Goal: Find specific page/section: Find specific page/section

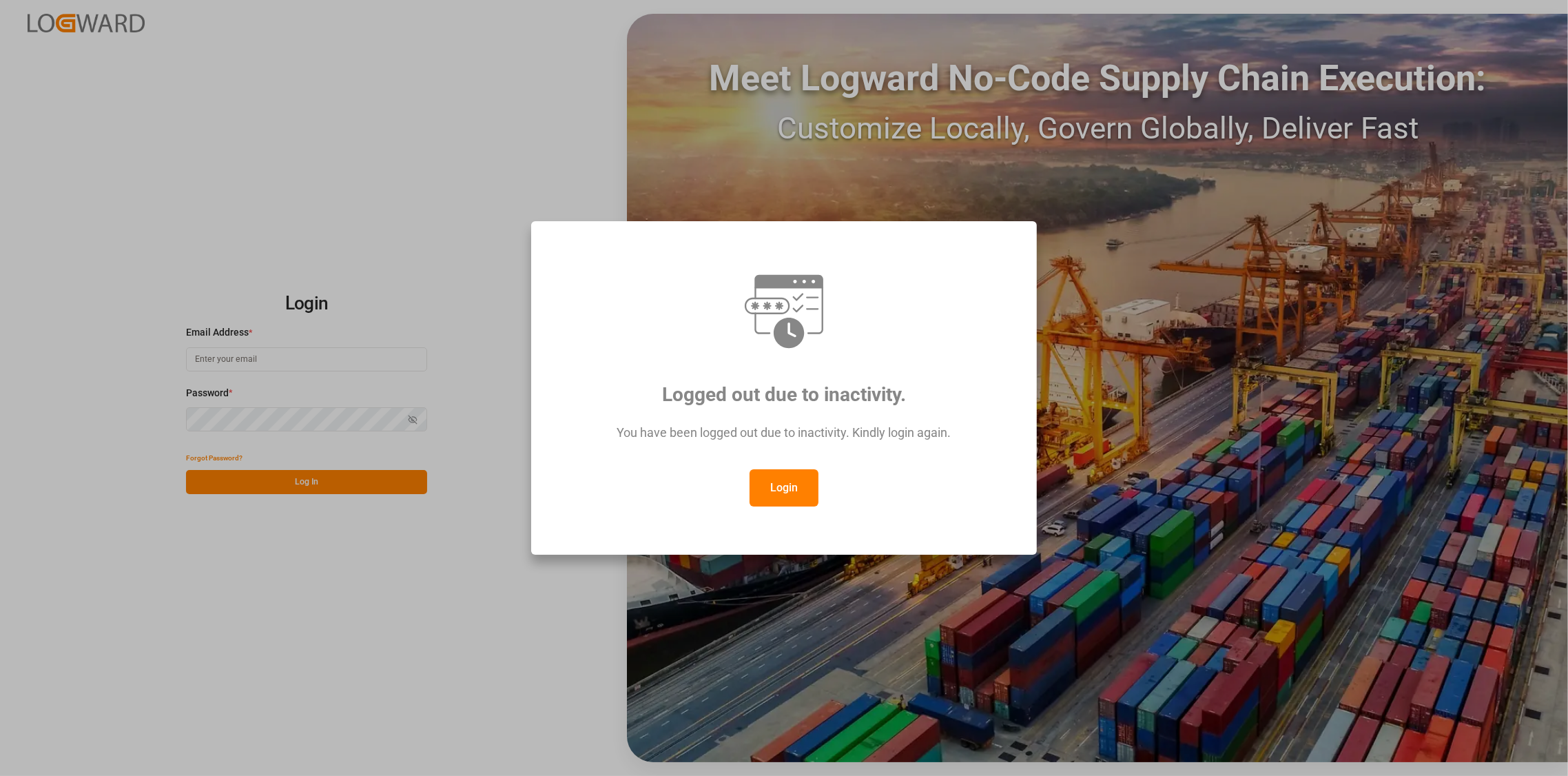
type input "[PERSON_NAME][EMAIL_ADDRESS][DOMAIN_NAME]"
click at [786, 498] on button "Login" at bounding box center [784, 487] width 69 height 37
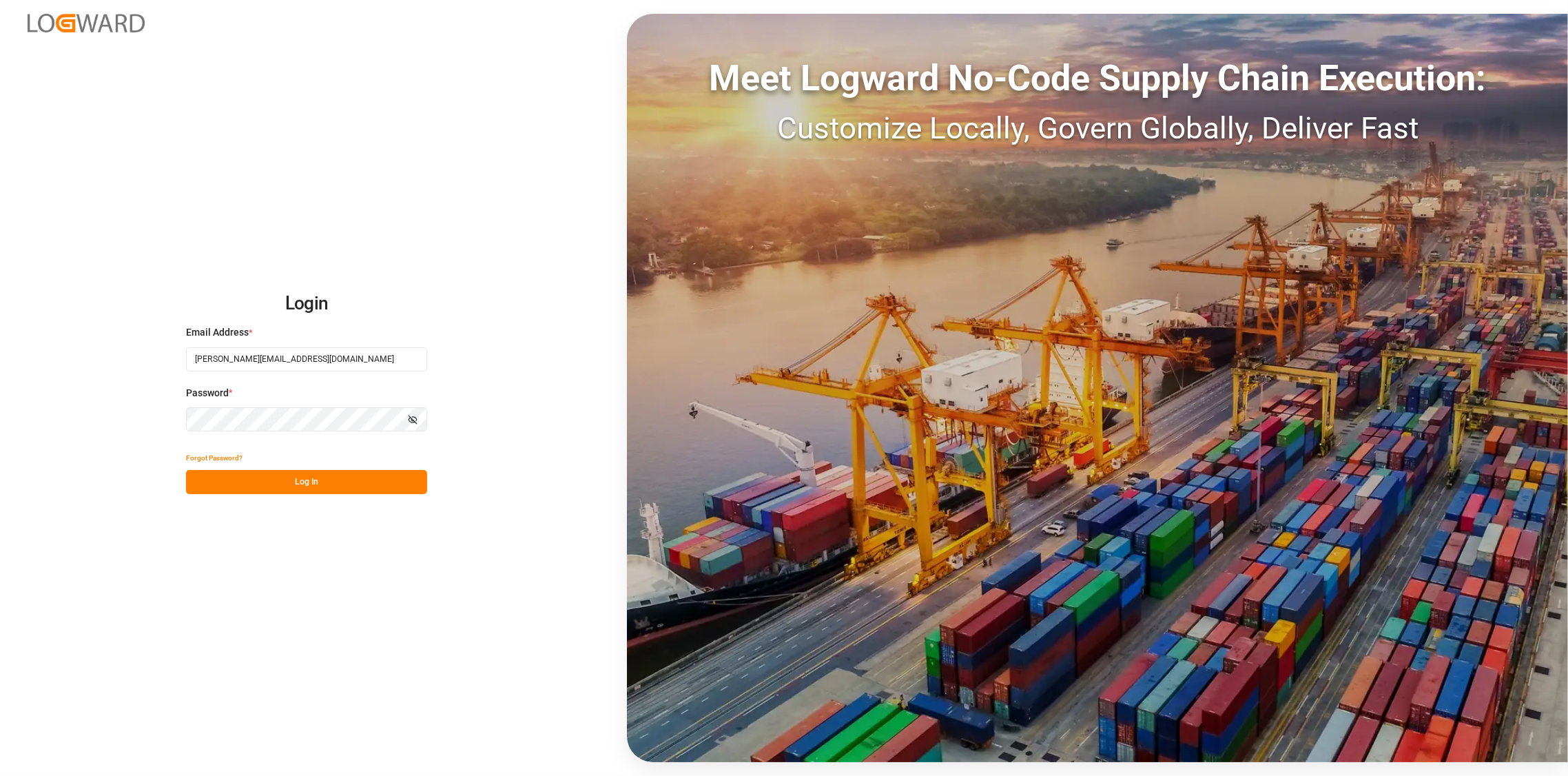
click at [317, 489] on button "Log In" at bounding box center [307, 482] width 241 height 24
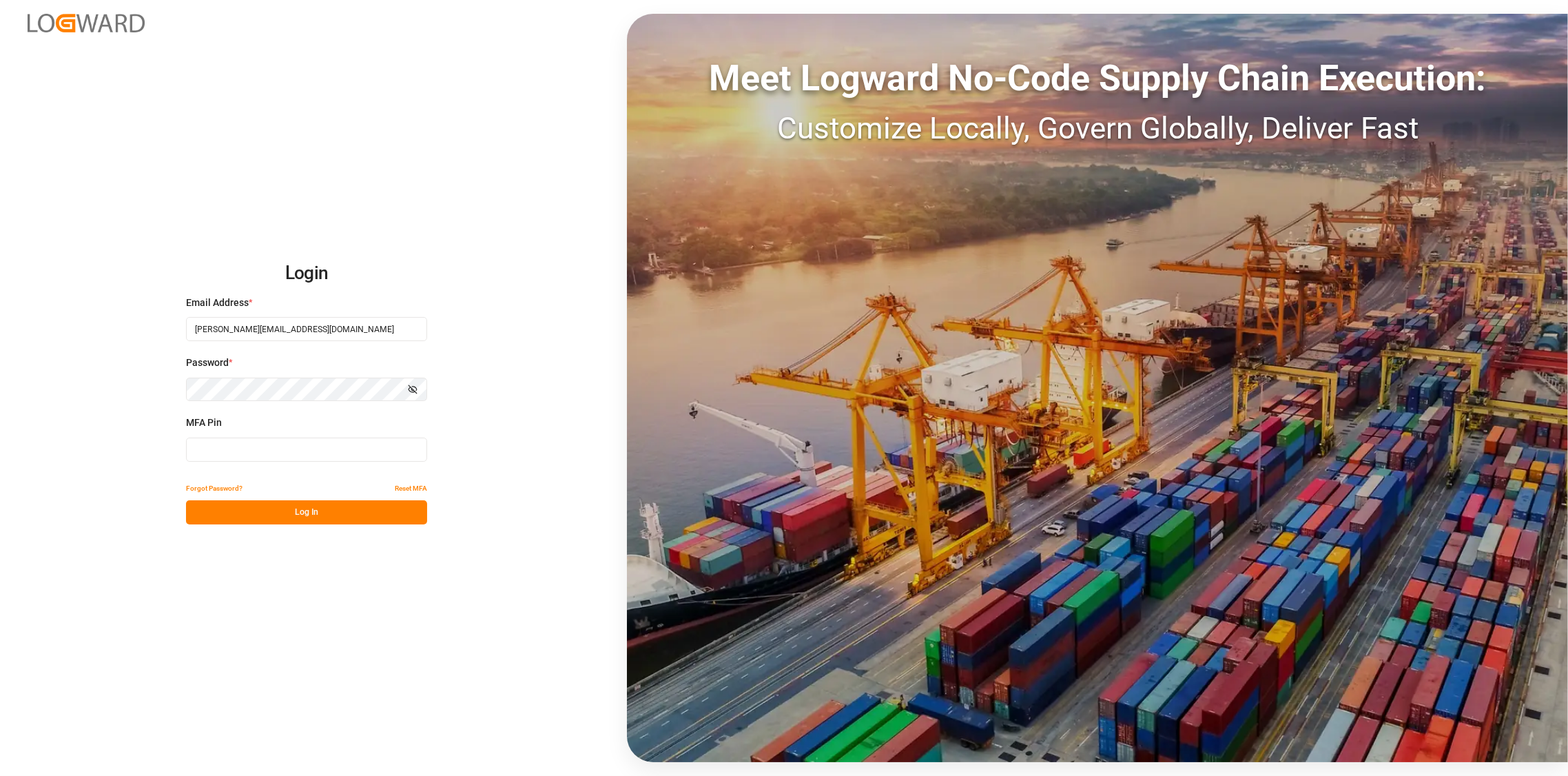
click at [344, 451] on input at bounding box center [307, 449] width 241 height 24
click at [322, 517] on button "Log In" at bounding box center [307, 512] width 241 height 24
click at [283, 449] on input "992515" at bounding box center [307, 449] width 241 height 24
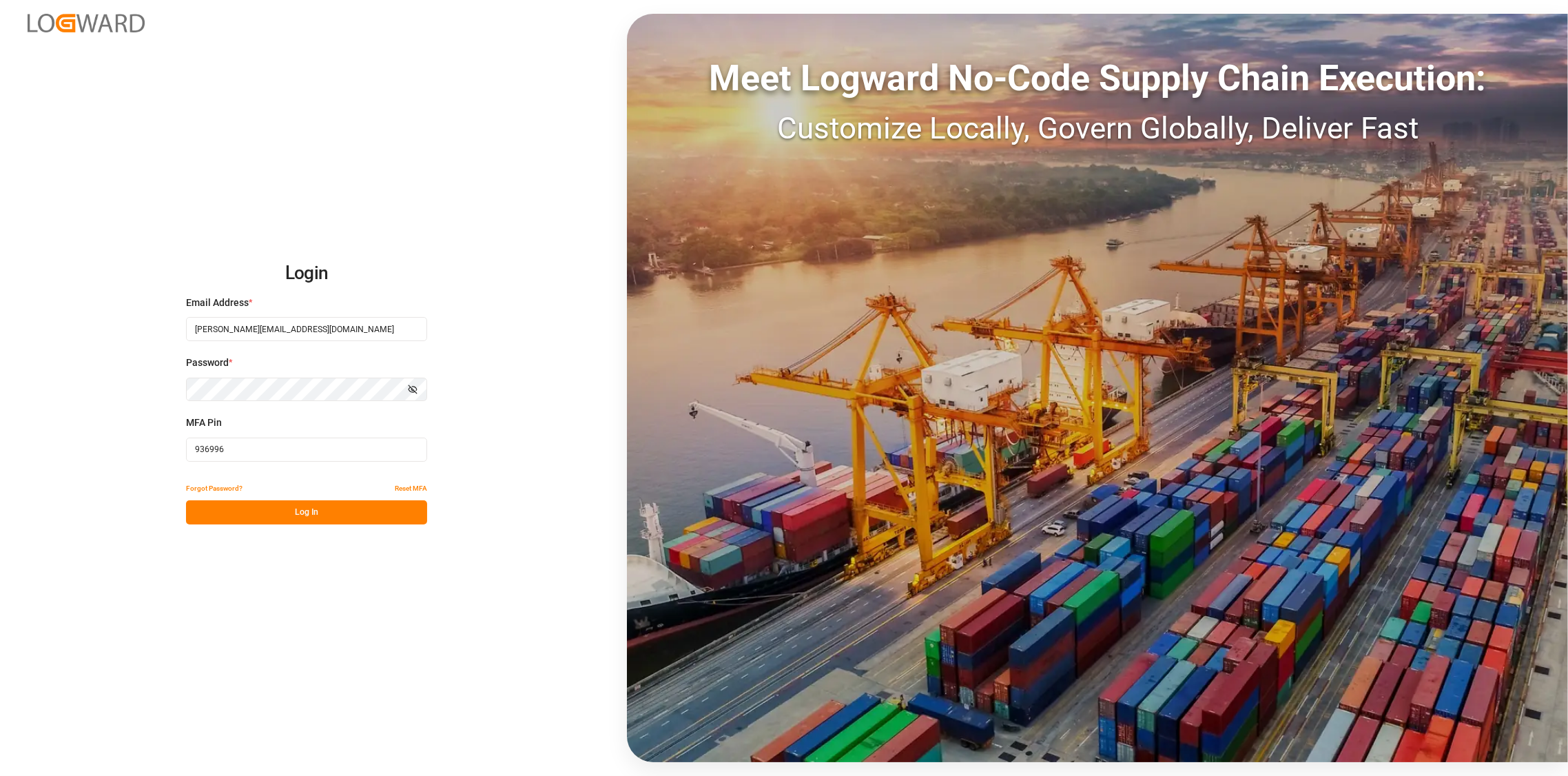
type input "936996"
click at [327, 507] on button "Log In" at bounding box center [307, 512] width 241 height 24
click at [410, 384] on button "Show password" at bounding box center [412, 389] width 29 height 24
click at [309, 516] on button "Log In" at bounding box center [307, 512] width 241 height 24
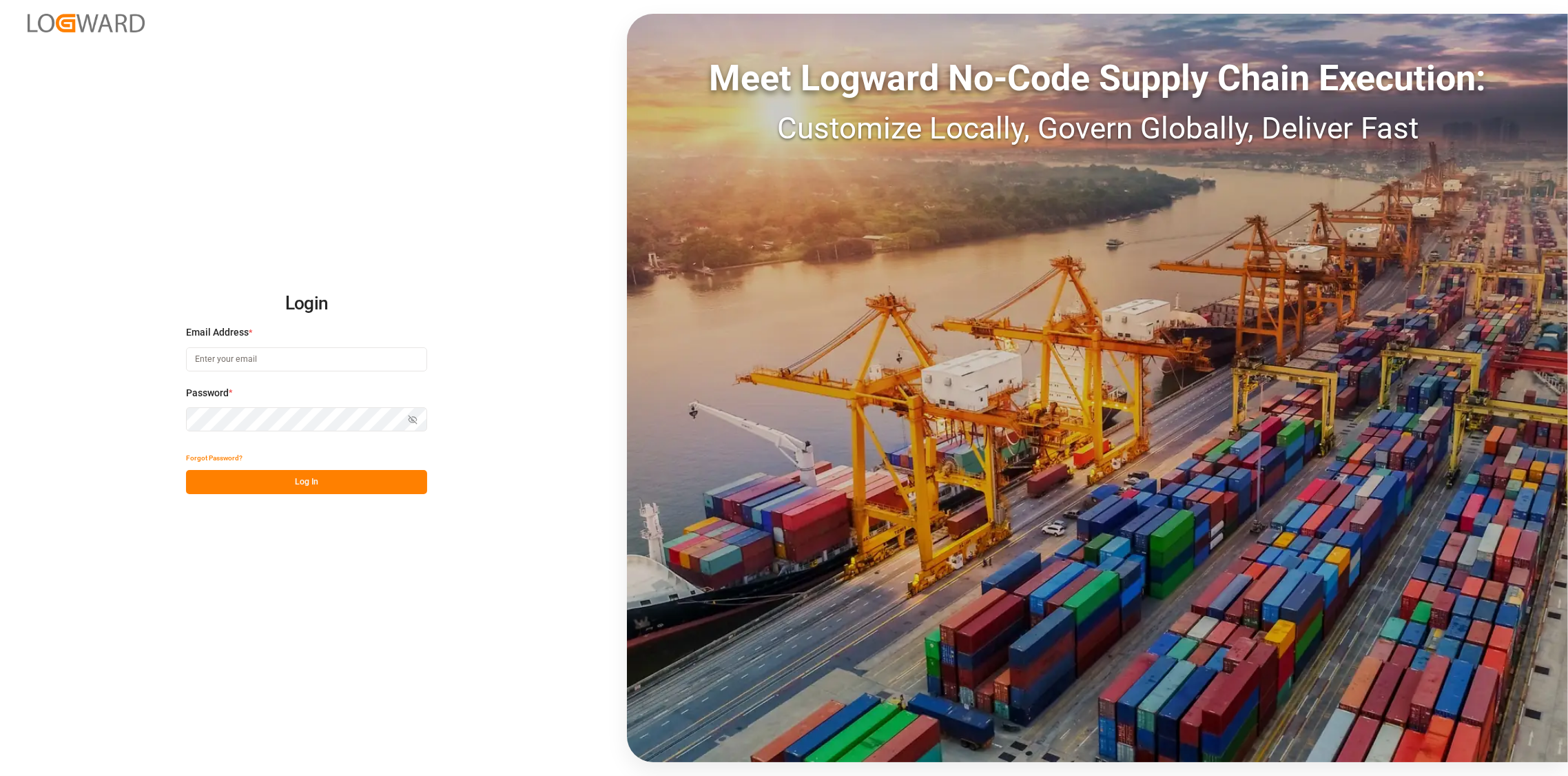
type input "[PERSON_NAME][EMAIL_ADDRESS][DOMAIN_NAME]"
click at [302, 480] on button "Log In" at bounding box center [307, 482] width 241 height 24
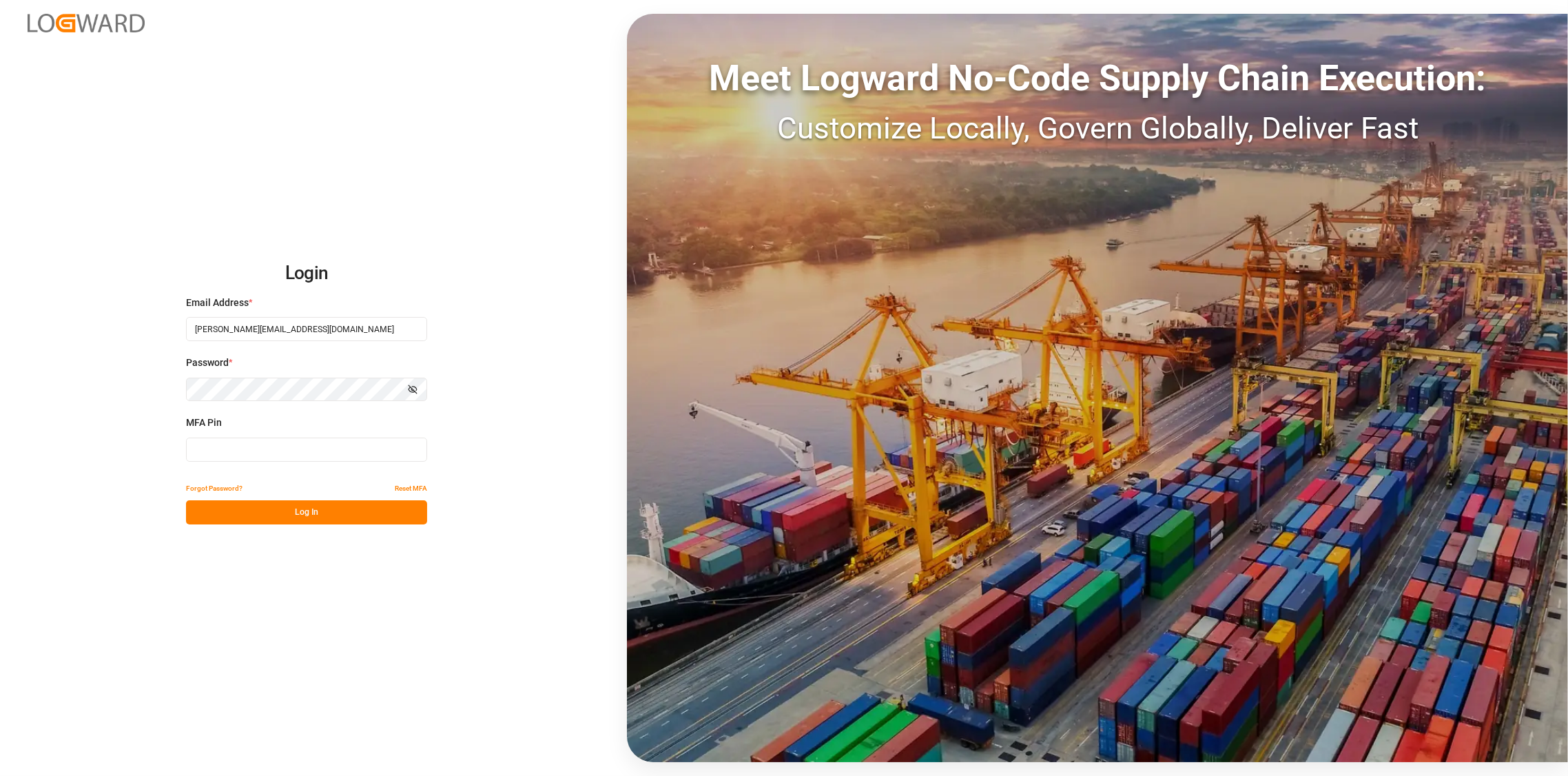
click at [259, 439] on input at bounding box center [307, 449] width 241 height 24
type input "974866"
click at [319, 511] on button "Log In" at bounding box center [307, 512] width 241 height 24
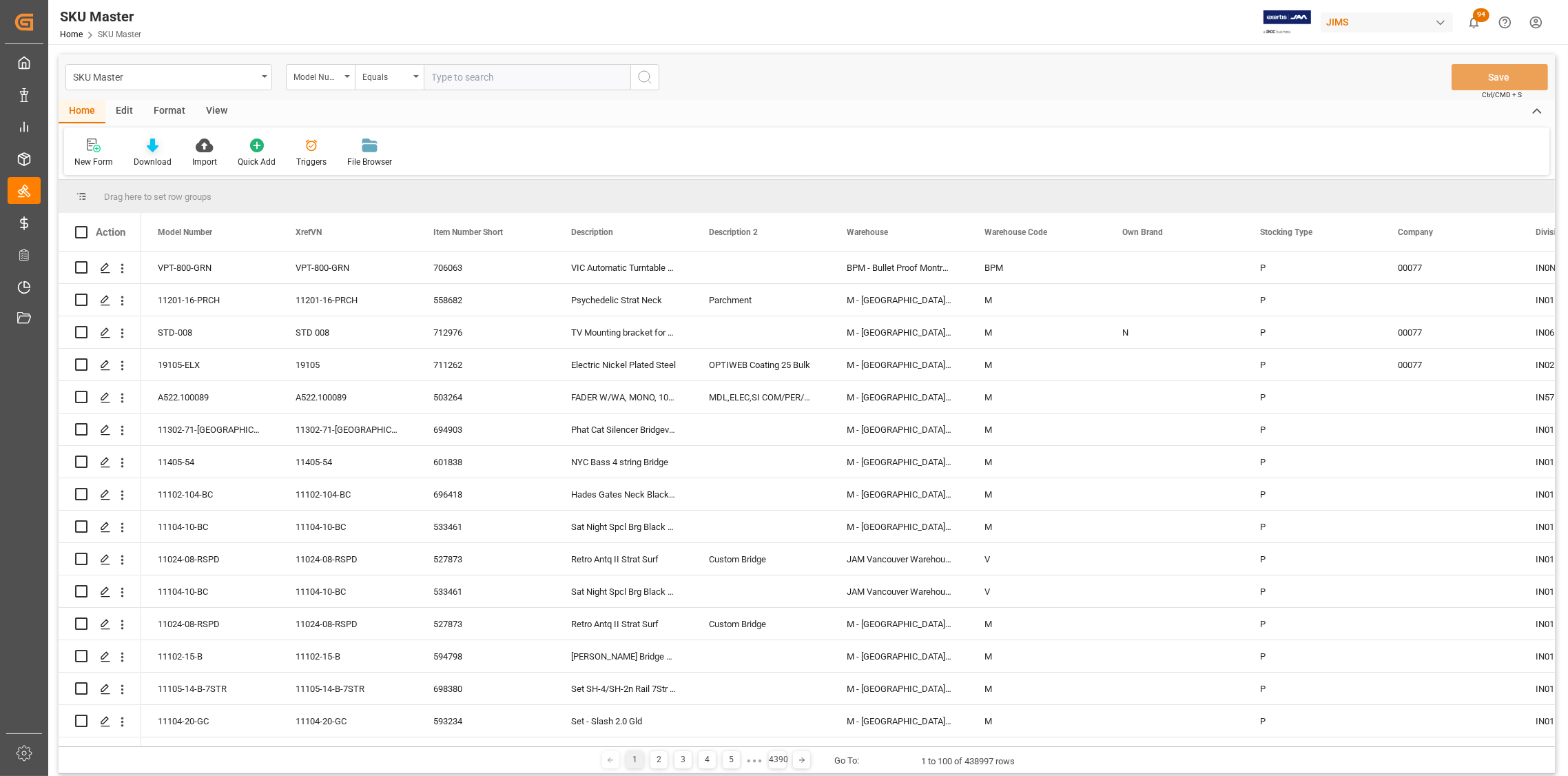
click at [157, 149] on div at bounding box center [152, 144] width 38 height 15
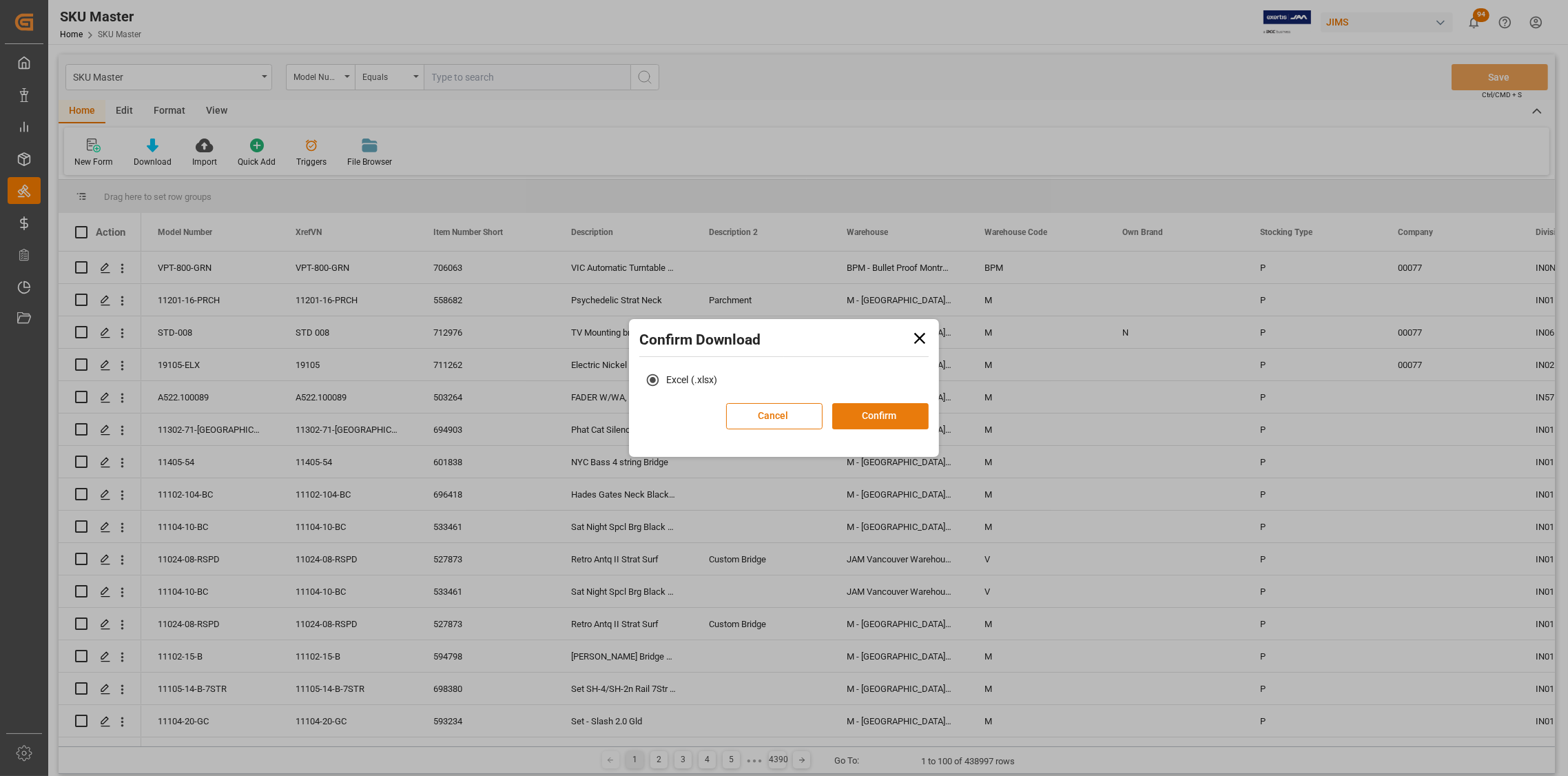
click at [859, 414] on button "Confirm" at bounding box center [880, 416] width 97 height 26
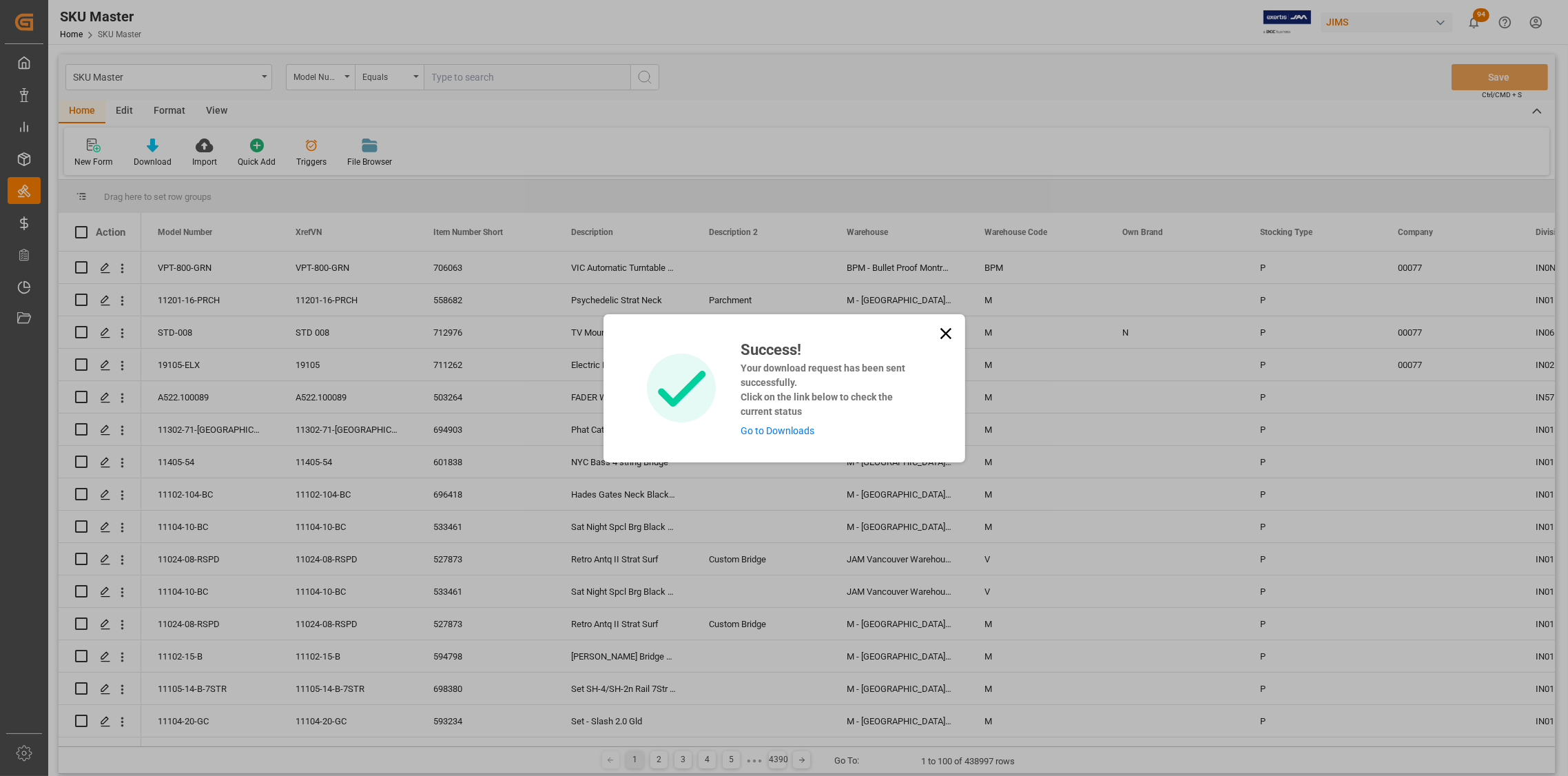
drag, startPoint x: 937, startPoint y: 333, endPoint x: 745, endPoint y: 307, distance: 193.8
click at [937, 333] on icon at bounding box center [946, 333] width 19 height 19
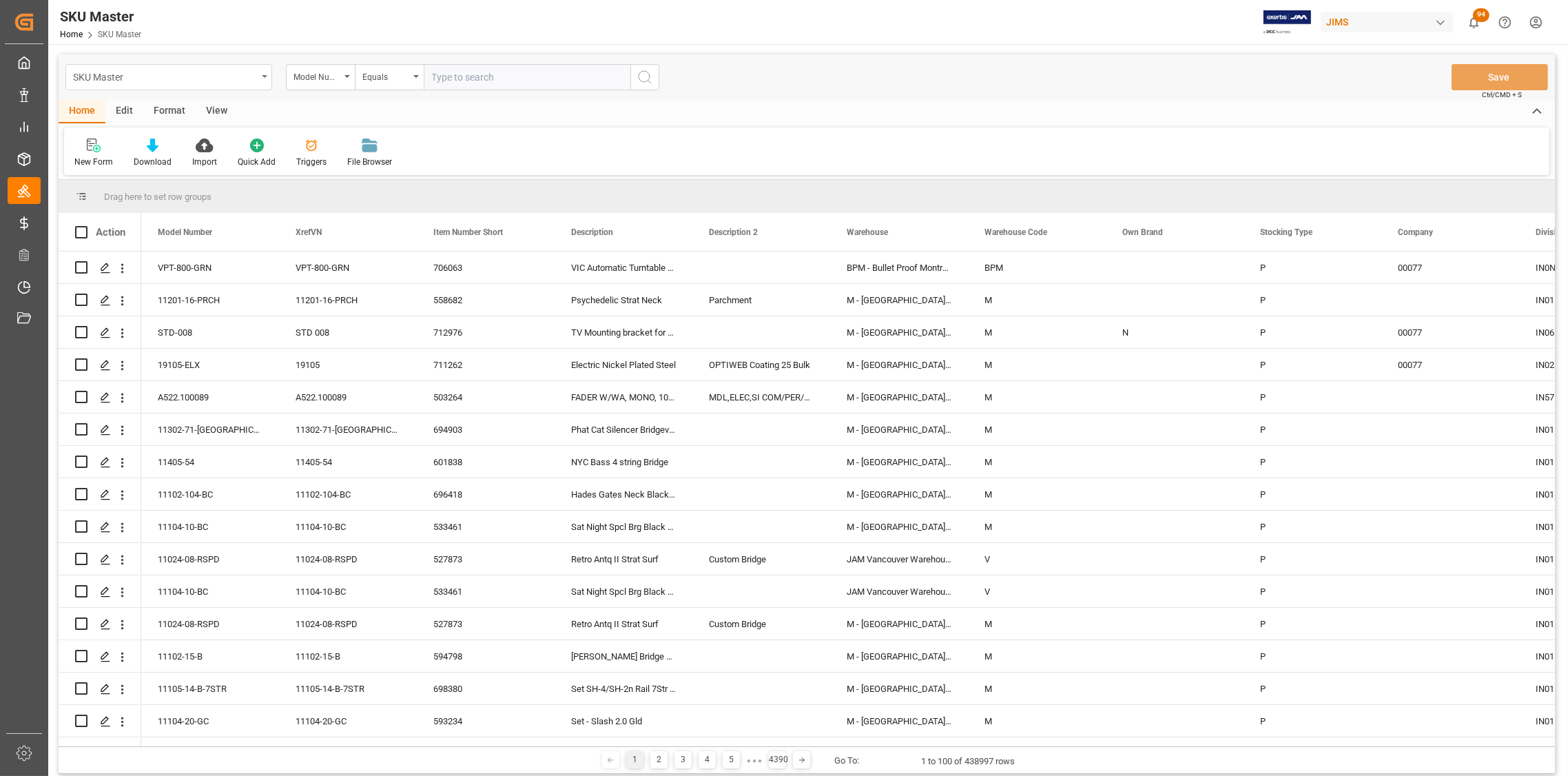
click at [263, 73] on div "SKU Master" at bounding box center [169, 77] width 207 height 26
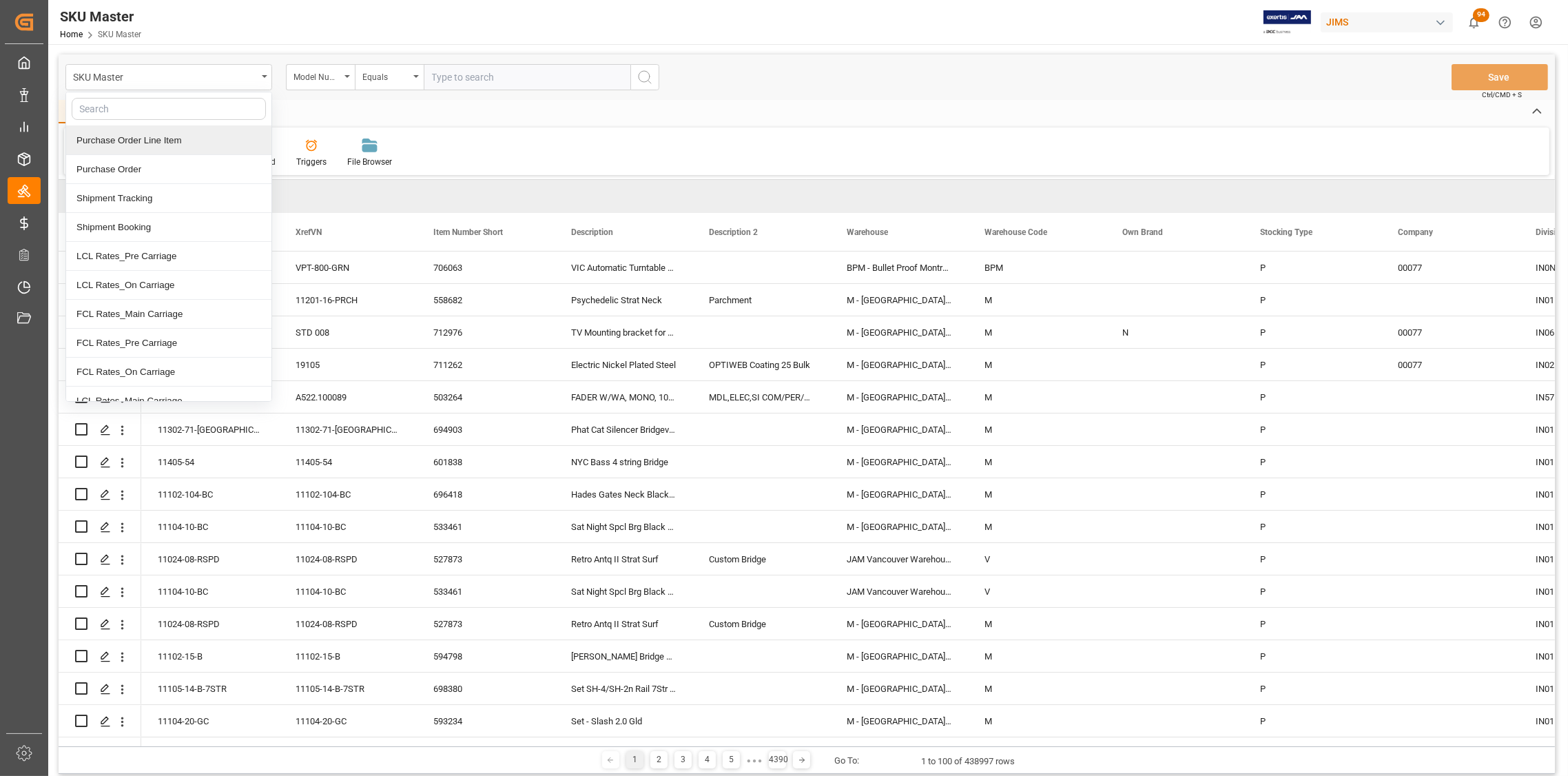
click at [149, 143] on div "Purchase Order Line Item" at bounding box center [168, 140] width 205 height 29
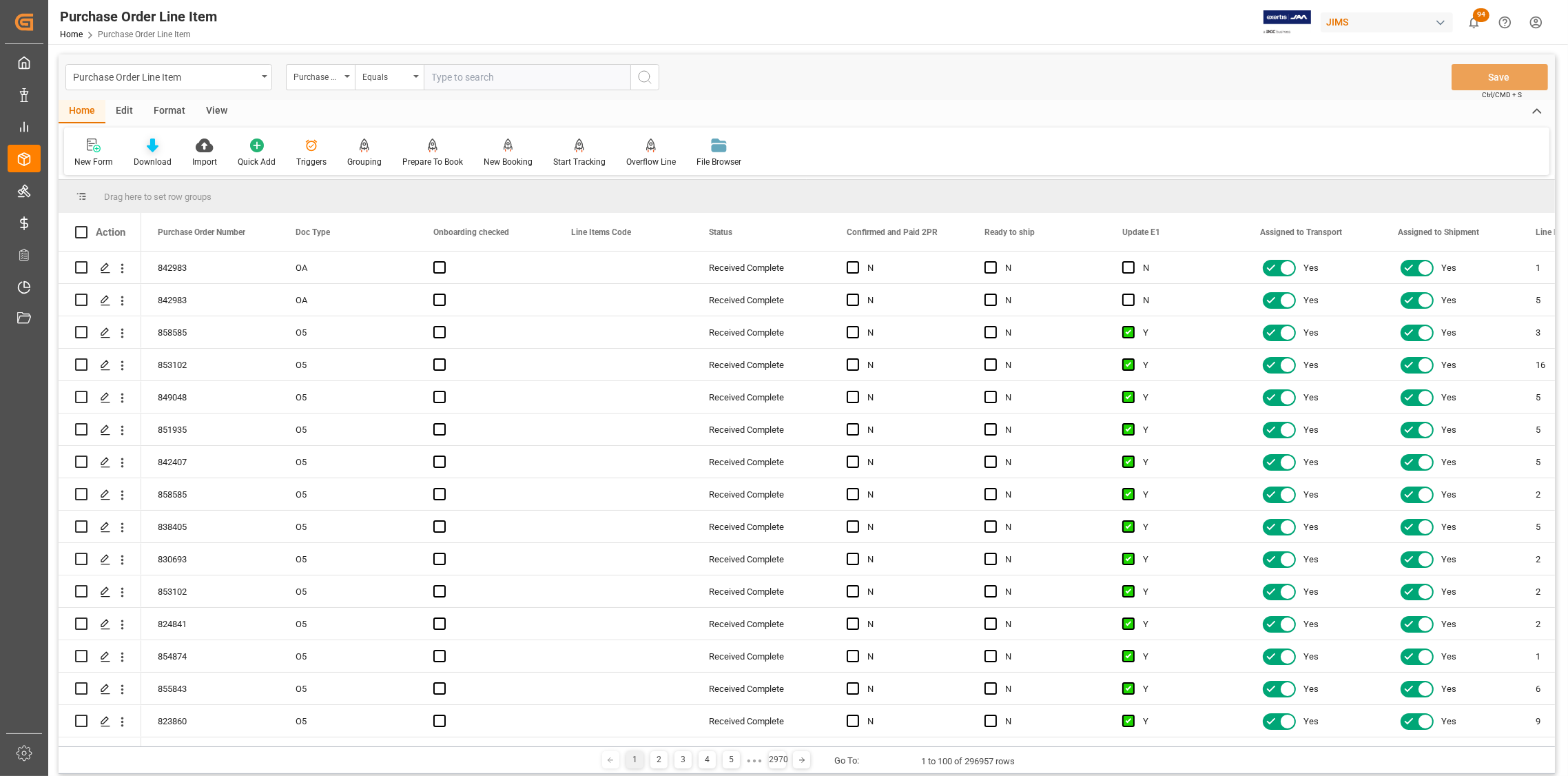
click at [150, 148] on icon at bounding box center [152, 145] width 12 height 14
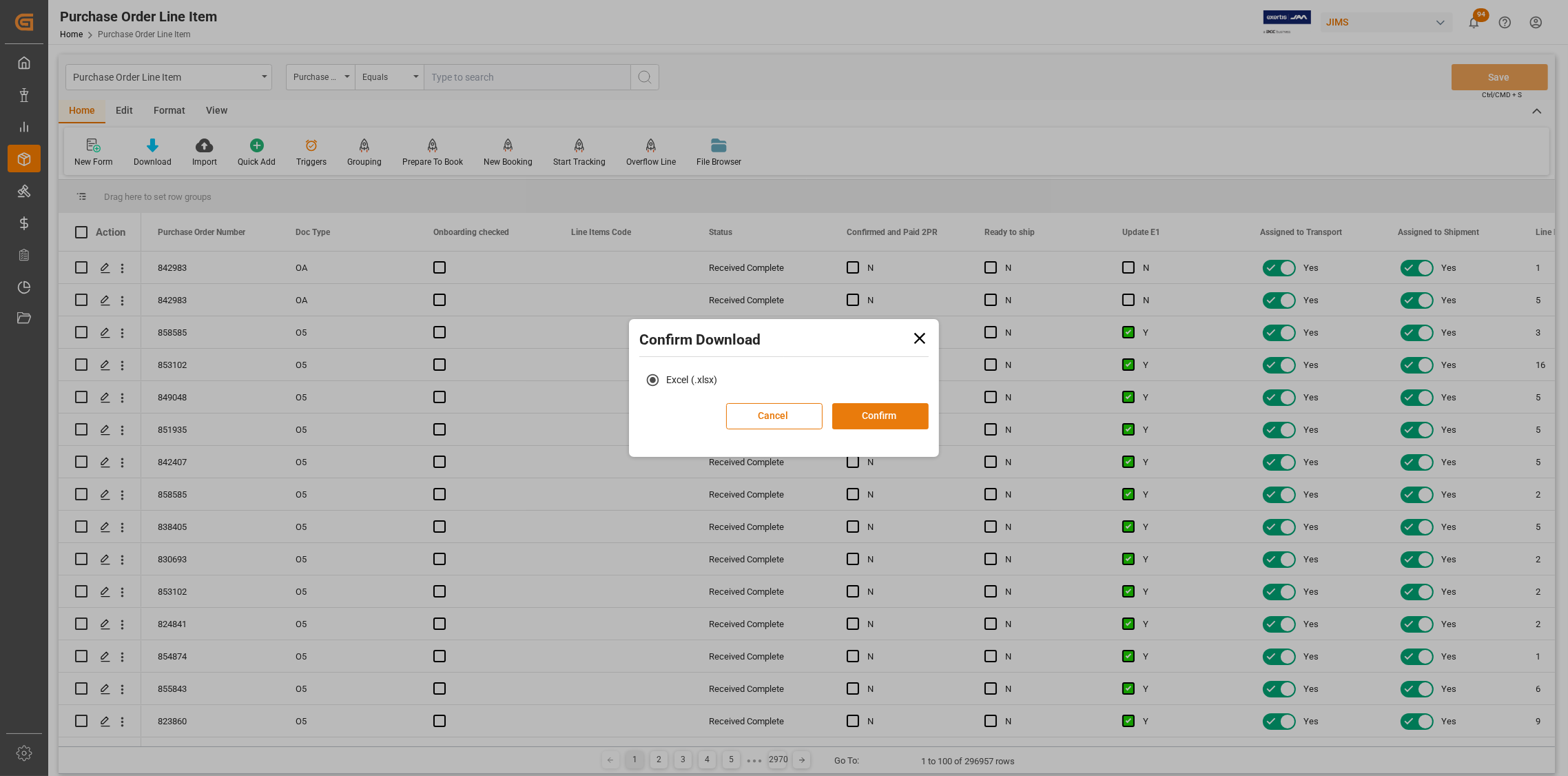
click at [881, 420] on button "Confirm" at bounding box center [880, 416] width 97 height 26
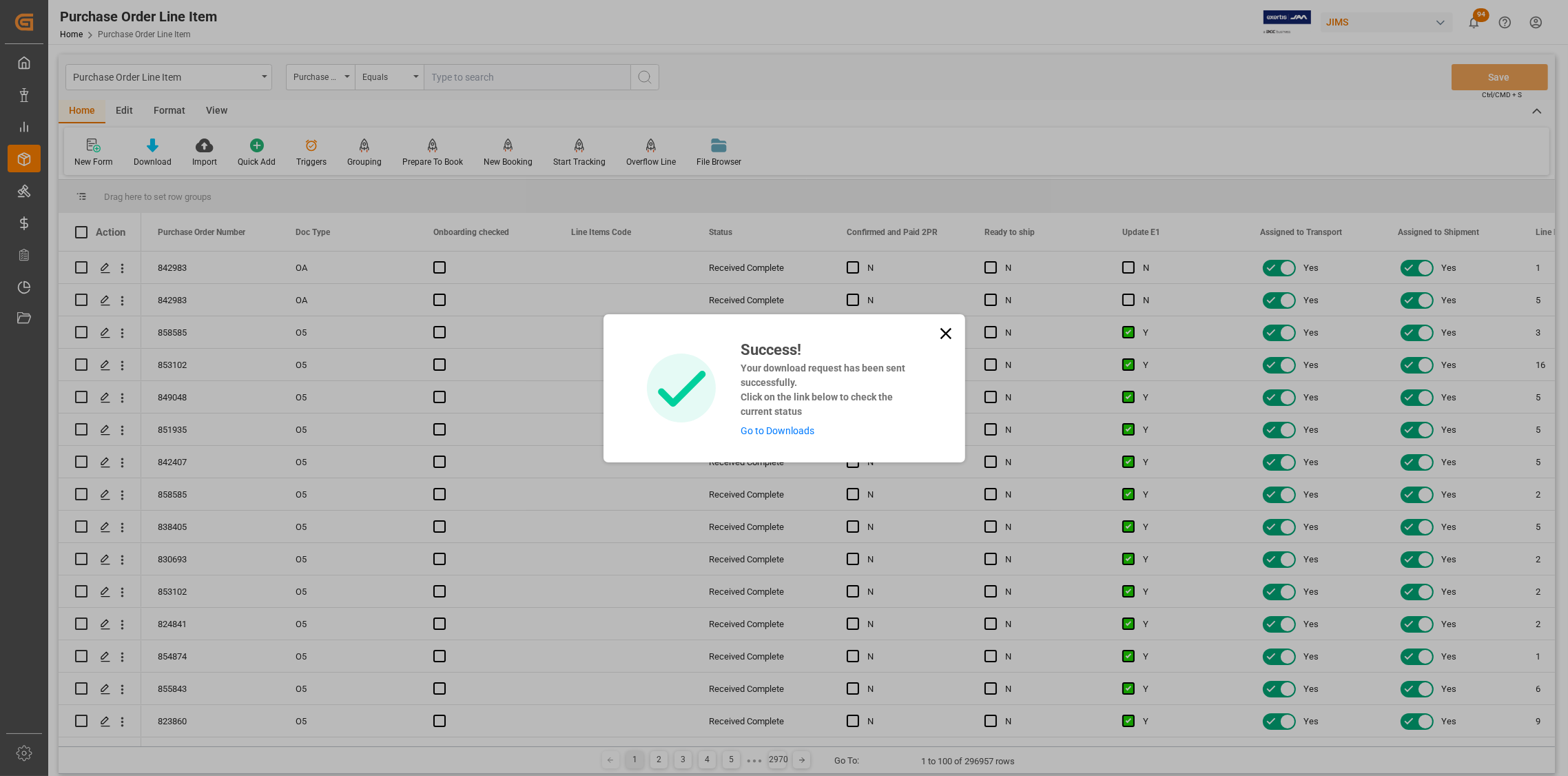
click at [939, 333] on icon at bounding box center [946, 333] width 19 height 19
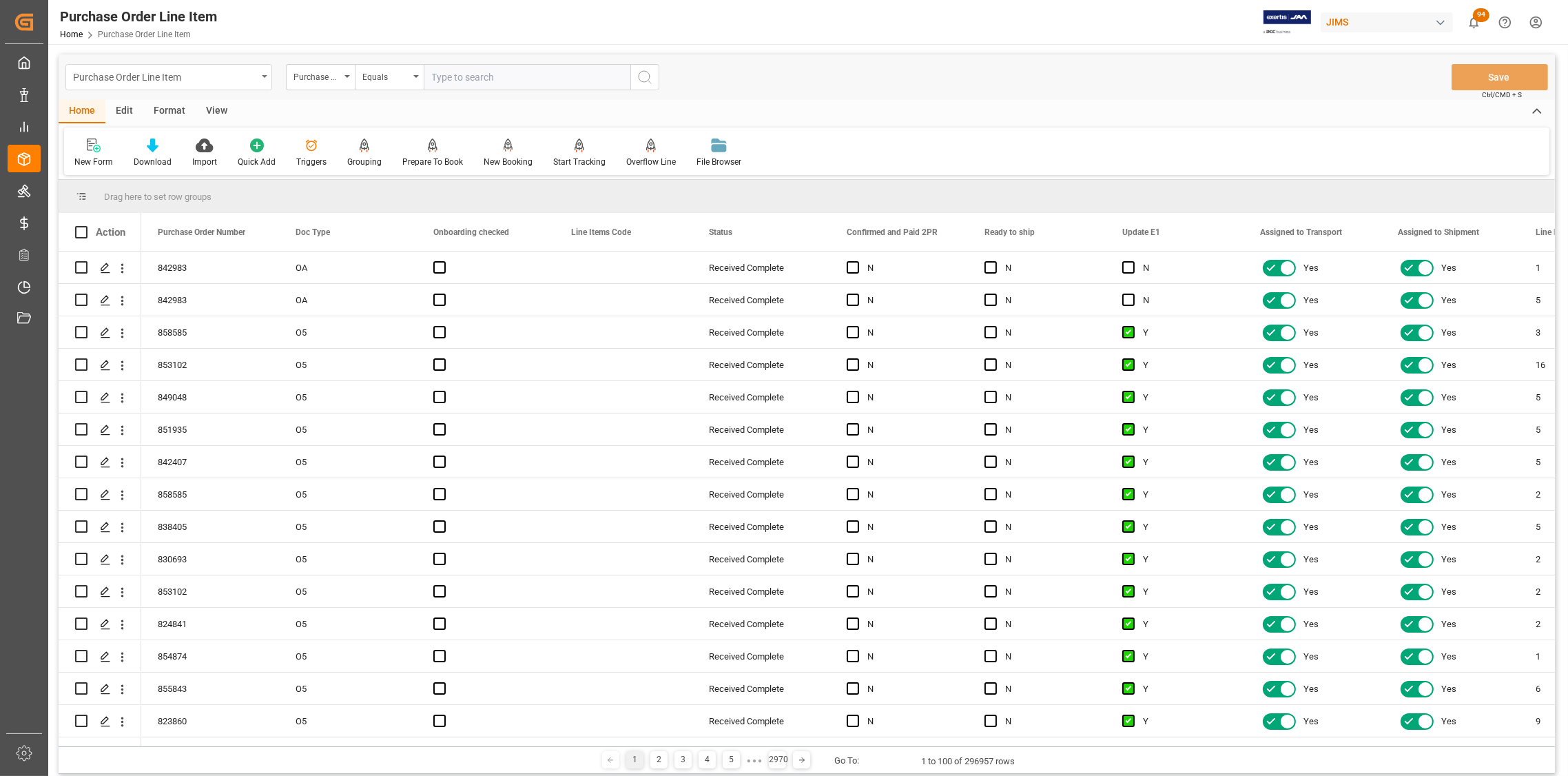
click at [266, 78] on div "Purchase Order Line Item" at bounding box center [169, 77] width 207 height 26
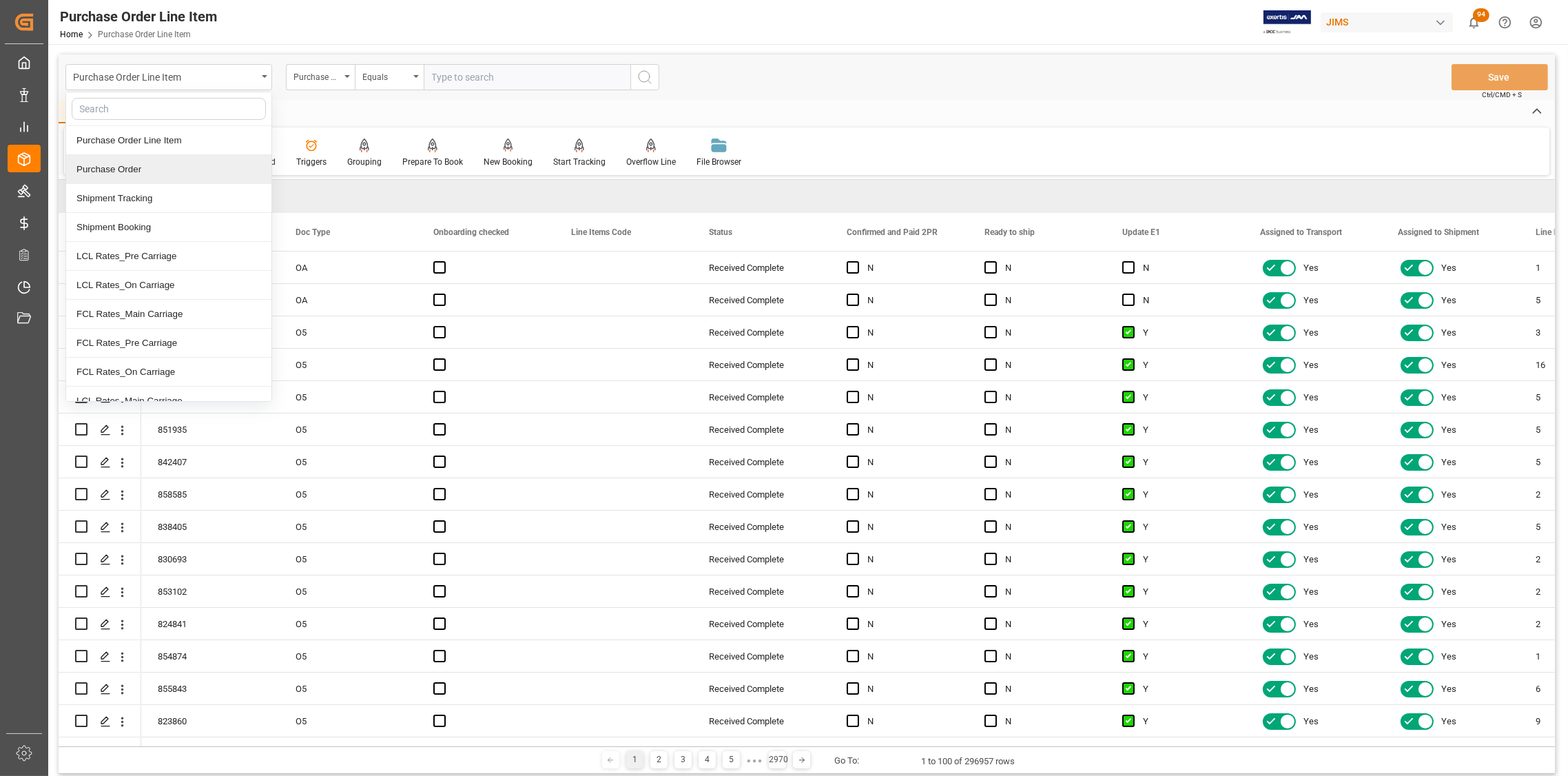
click at [112, 171] on div "Purchase Order" at bounding box center [168, 169] width 205 height 29
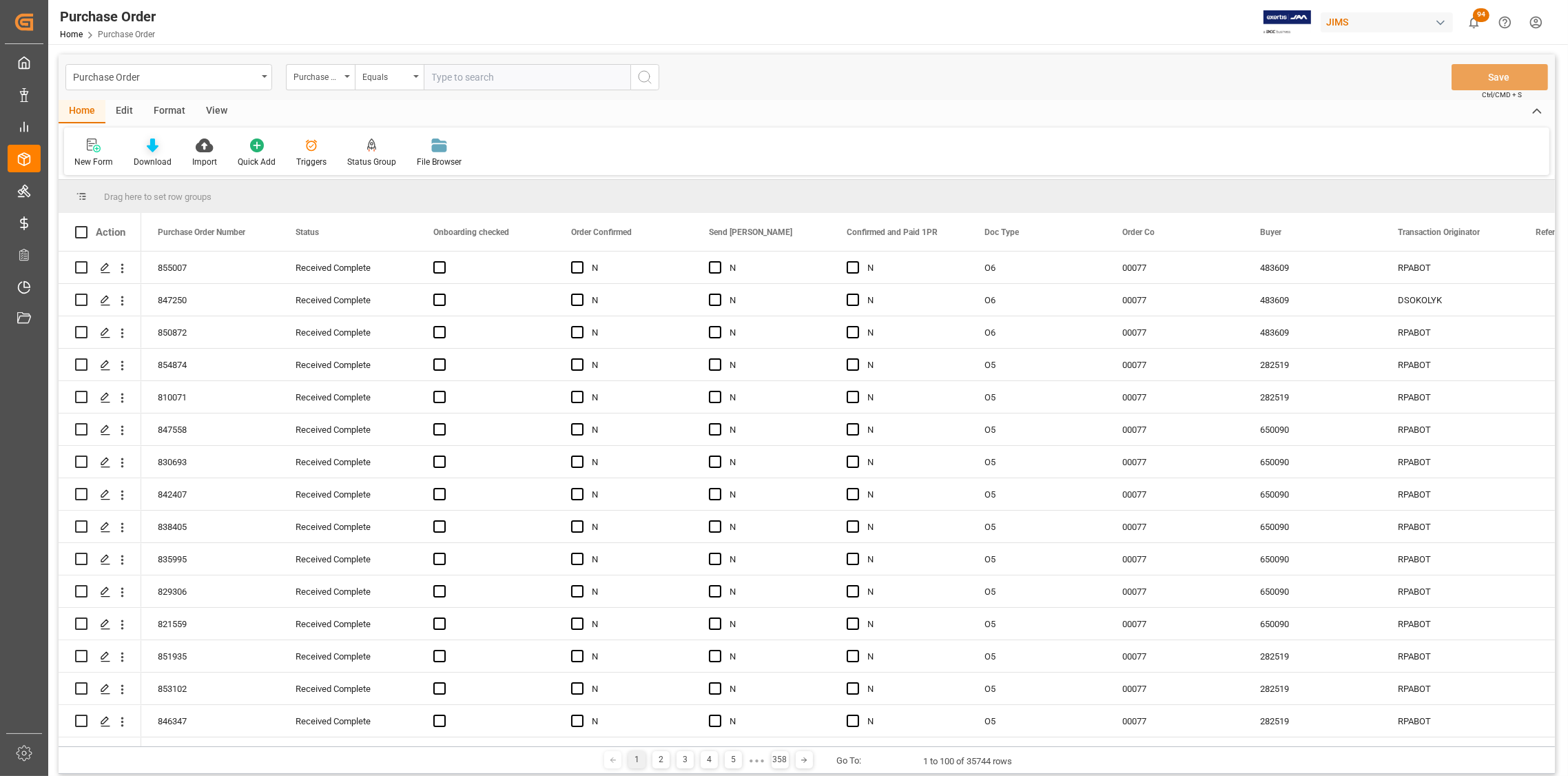
click at [151, 155] on div "Download" at bounding box center [152, 161] width 38 height 12
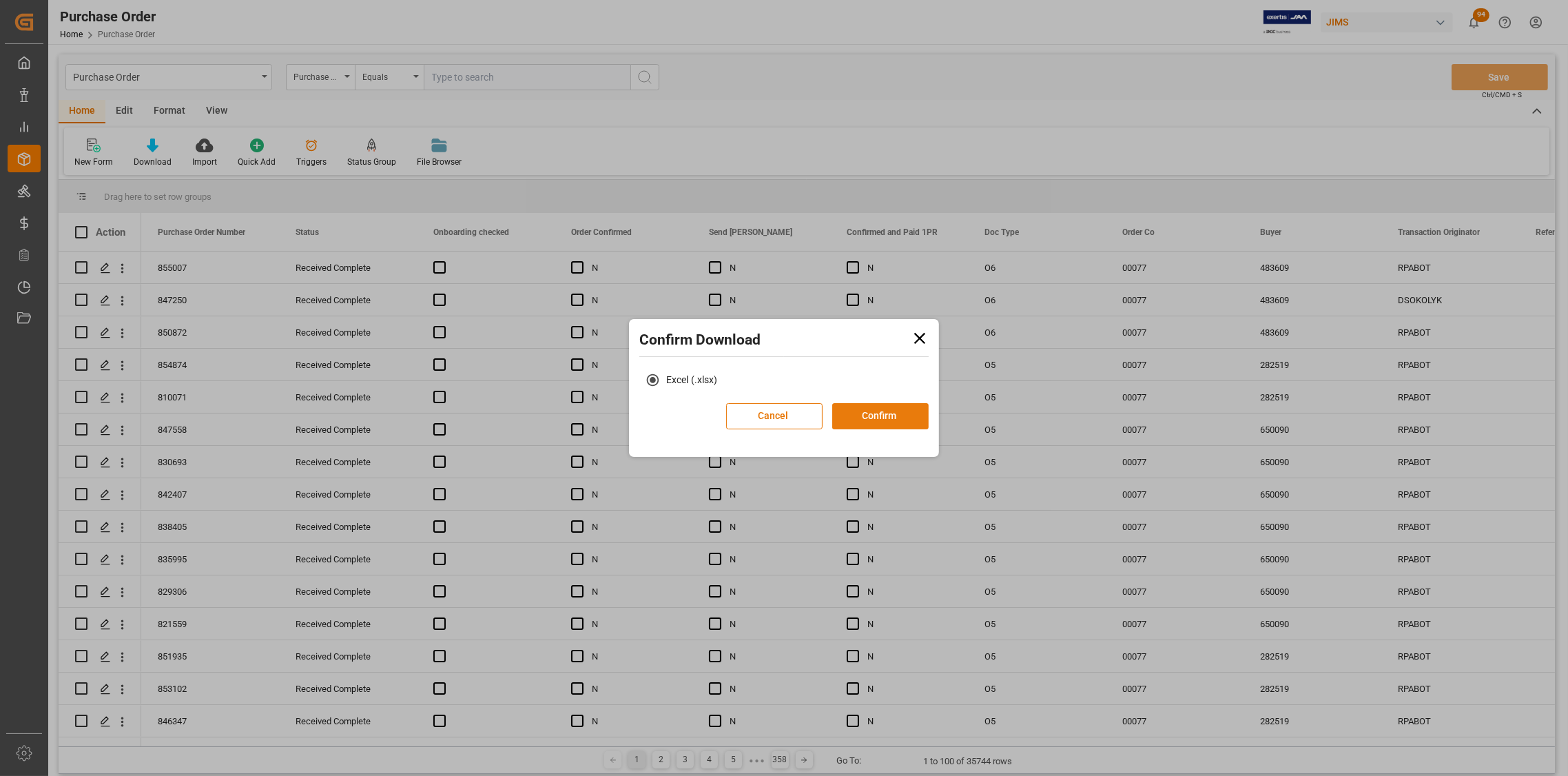
click at [872, 406] on button "Confirm" at bounding box center [880, 416] width 97 height 26
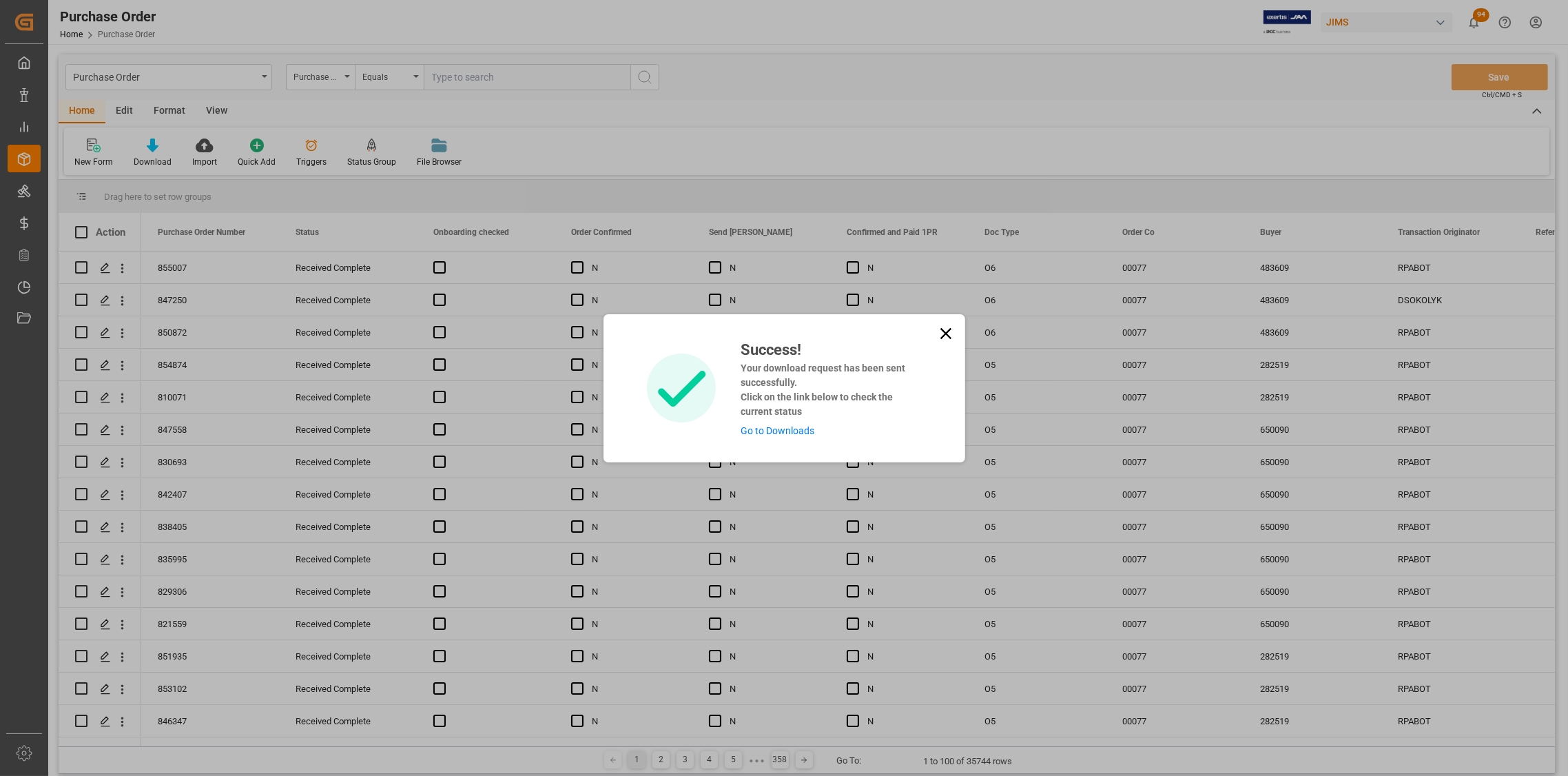
drag, startPoint x: 941, startPoint y: 336, endPoint x: 370, endPoint y: 200, distance: 587.0
click at [939, 335] on icon at bounding box center [946, 333] width 19 height 19
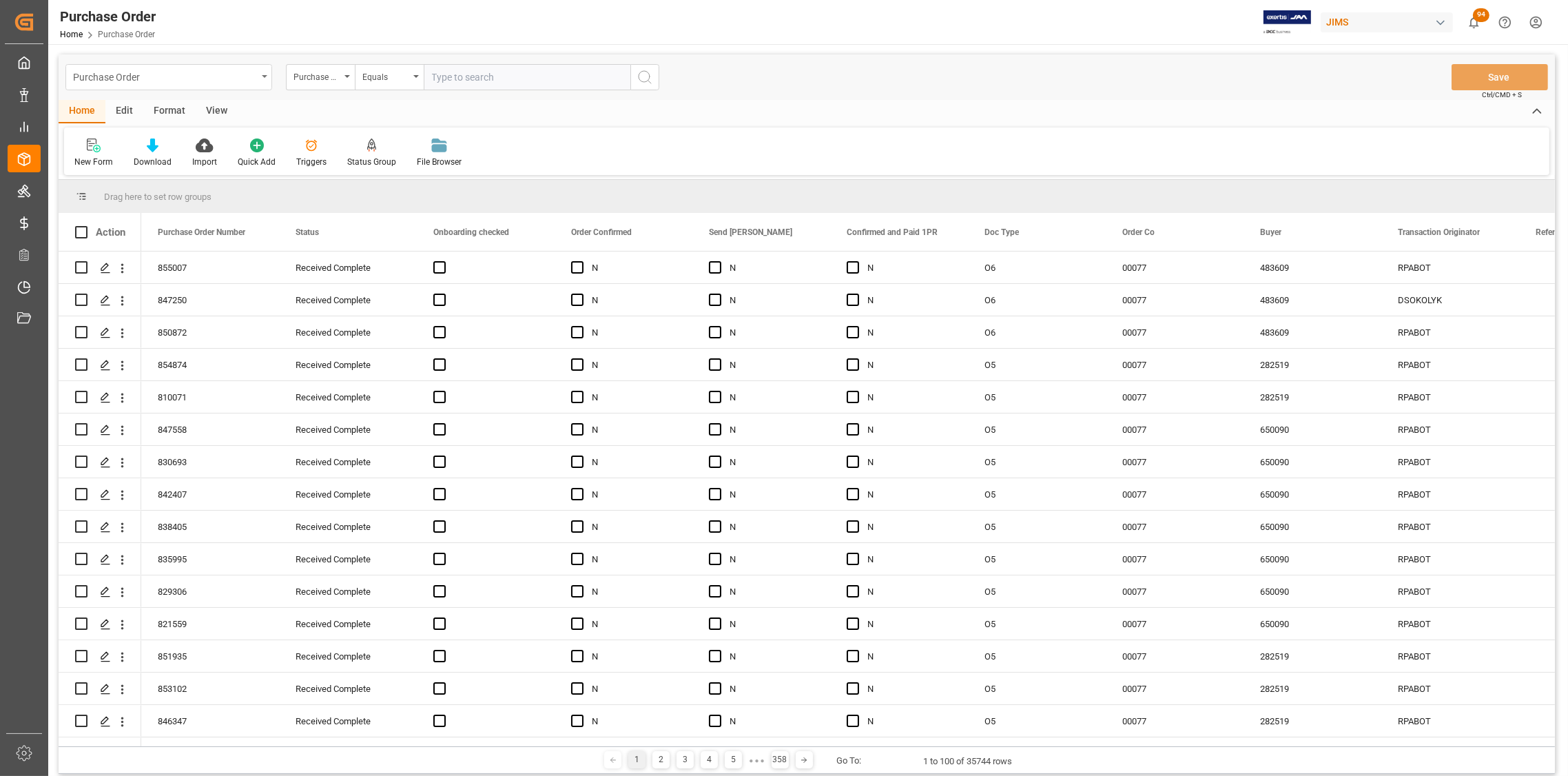
click at [259, 74] on div "Purchase Order" at bounding box center [169, 77] width 207 height 26
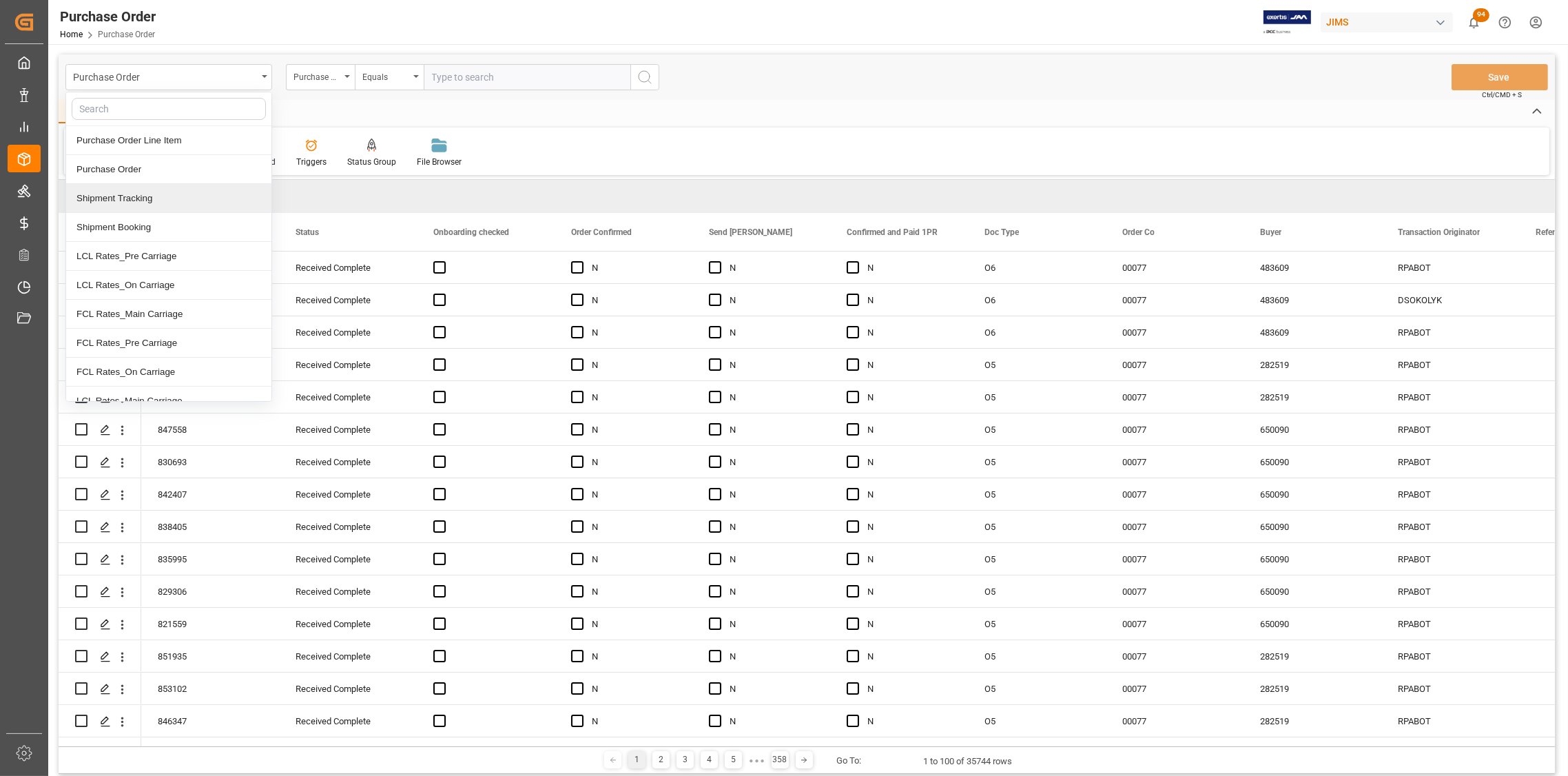
click at [134, 196] on div "Shipment Tracking" at bounding box center [168, 198] width 205 height 29
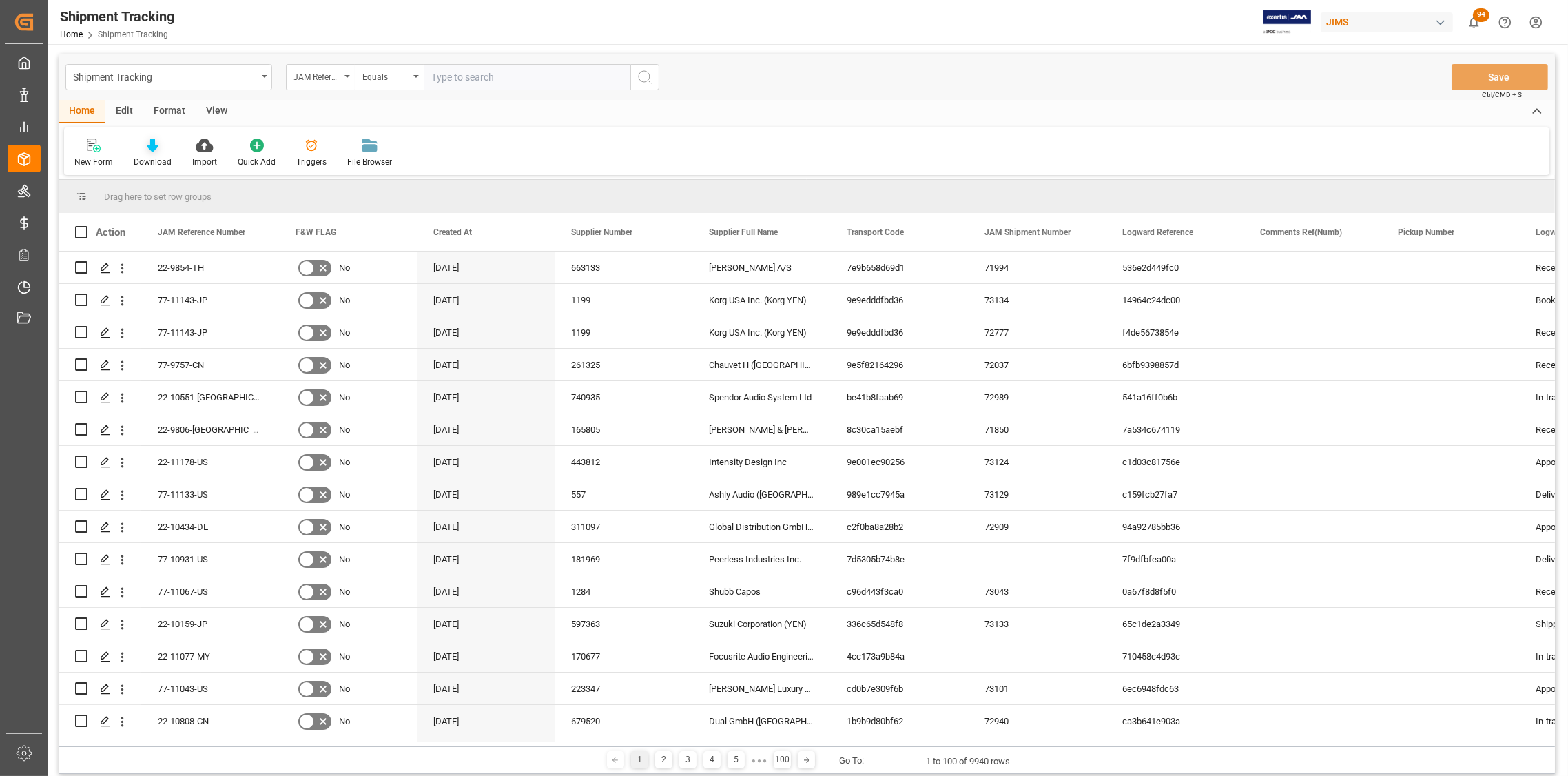
click at [150, 153] on div "Download" at bounding box center [152, 152] width 59 height 30
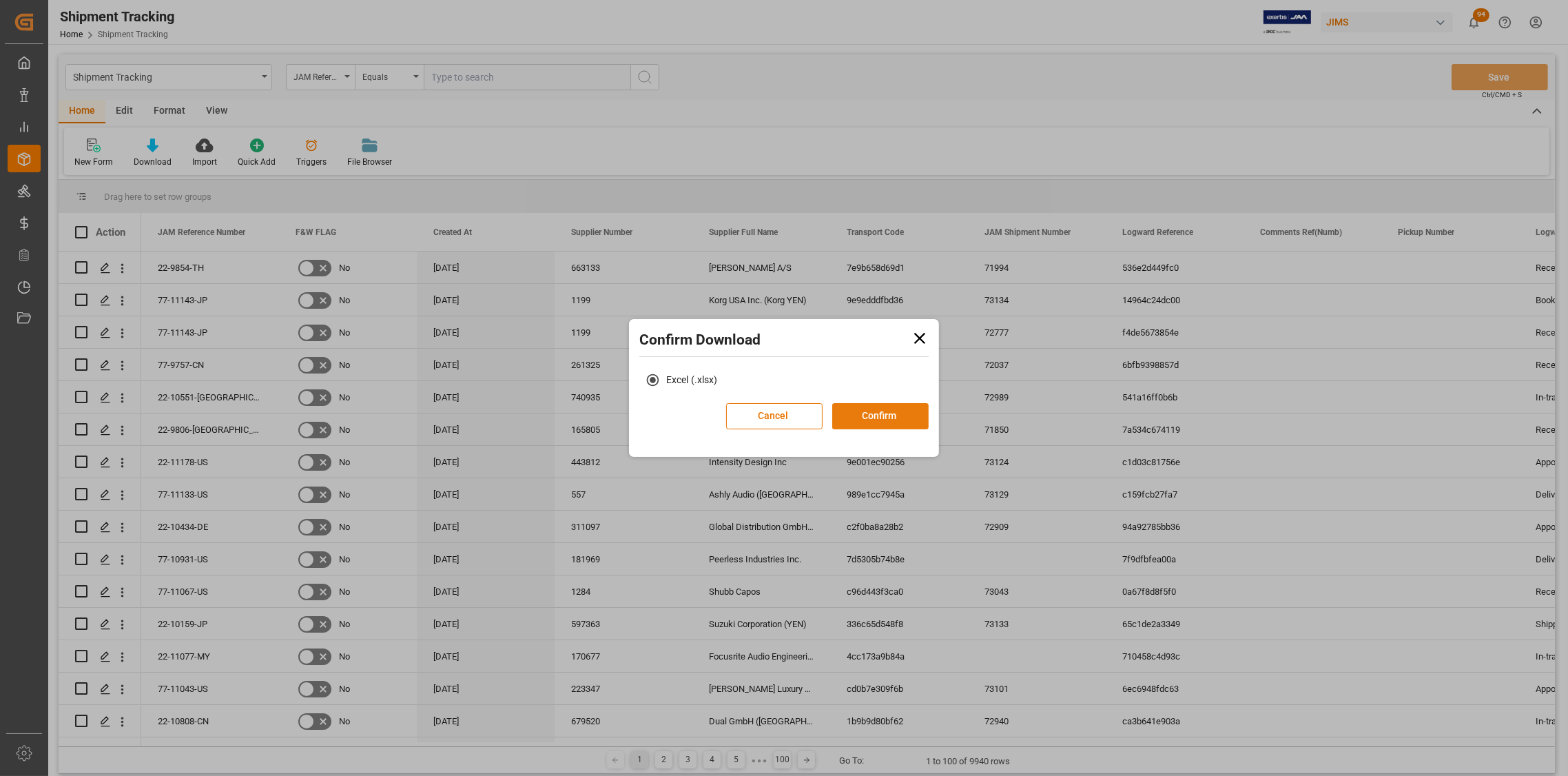
click at [892, 423] on button "Confirm" at bounding box center [880, 416] width 97 height 26
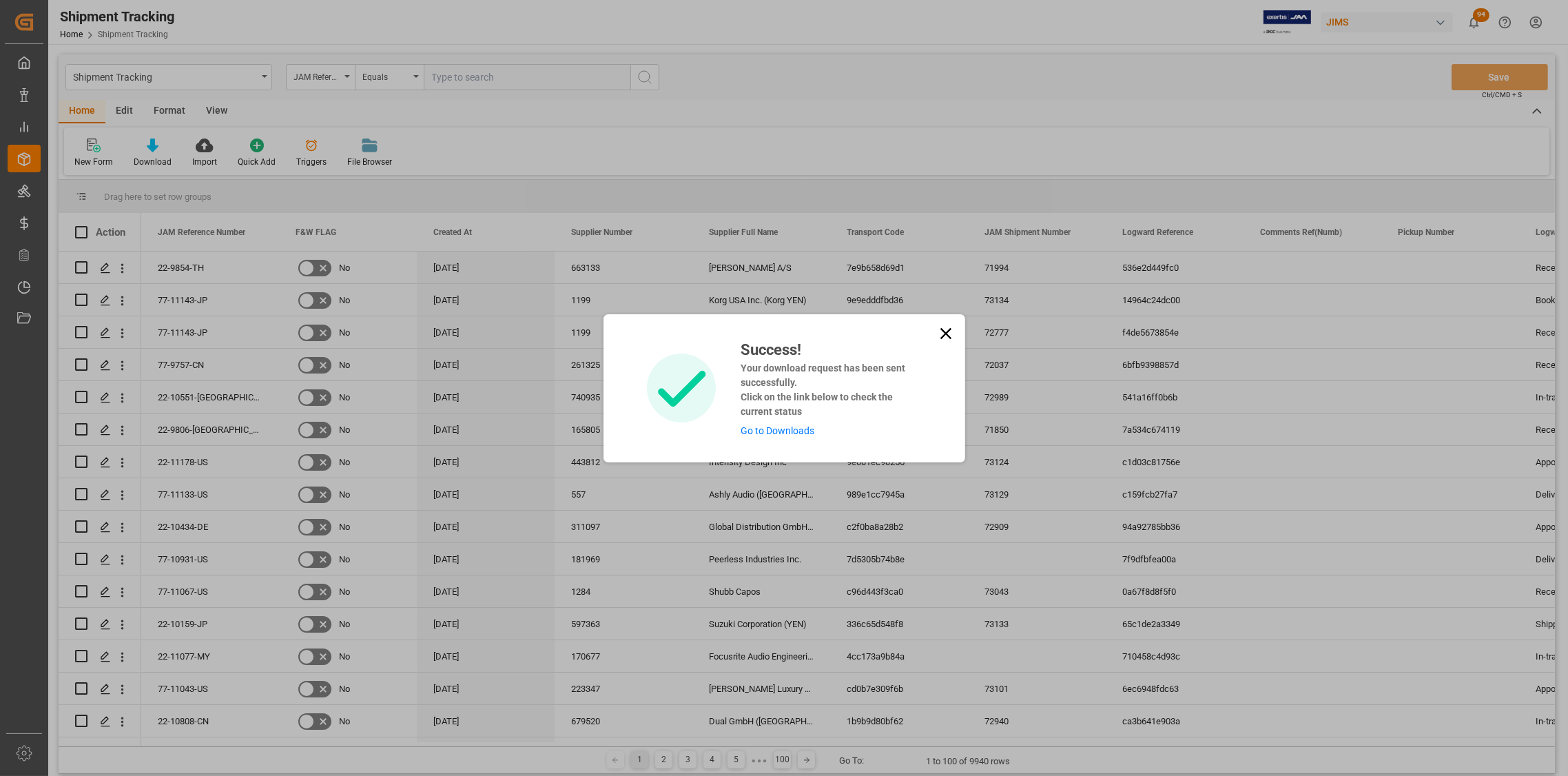
drag, startPoint x: 942, startPoint y: 328, endPoint x: 661, endPoint y: 252, distance: 291.1
click at [941, 326] on icon at bounding box center [946, 333] width 19 height 19
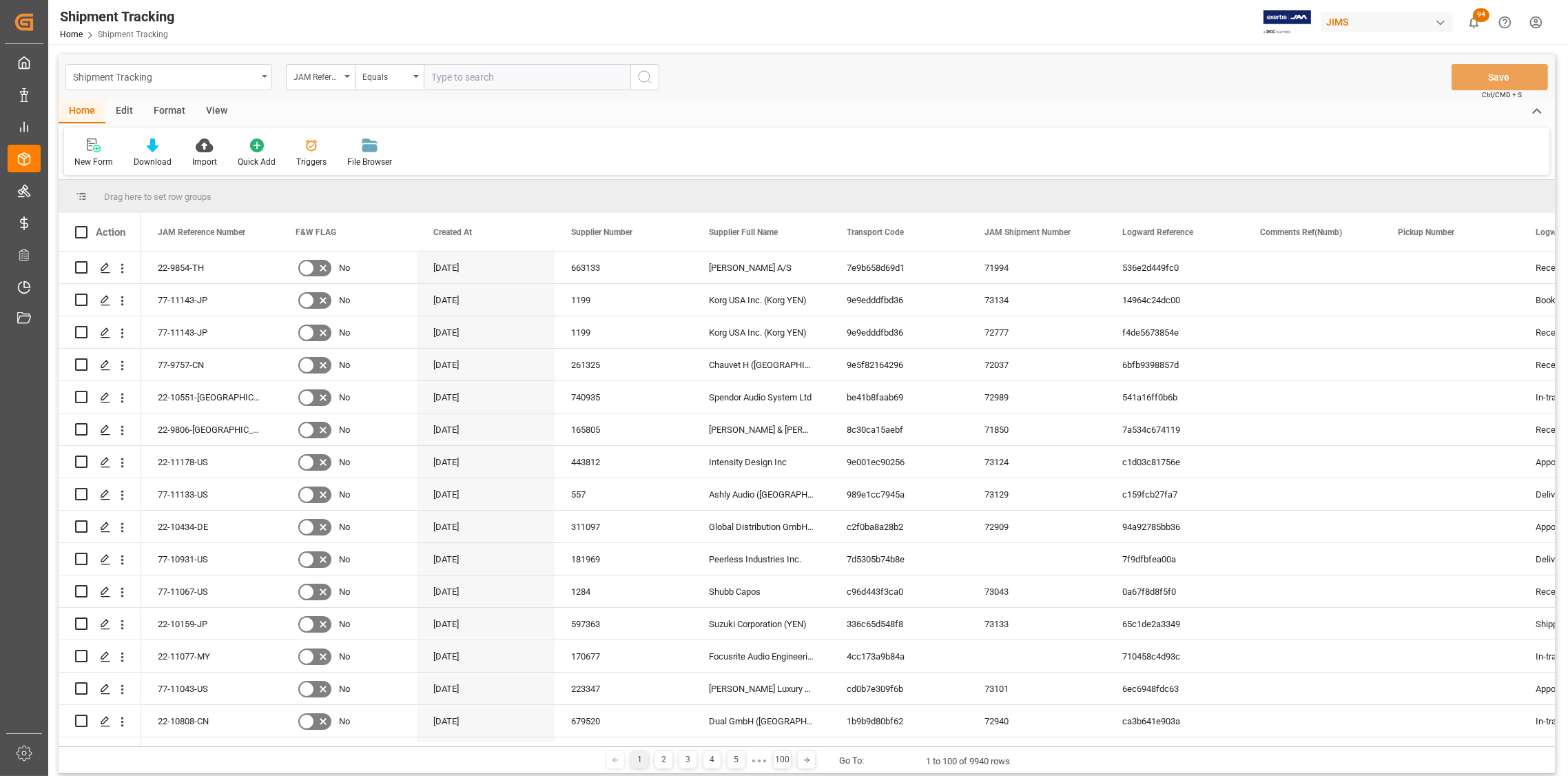
click at [263, 72] on div "Shipment Tracking" at bounding box center [169, 77] width 207 height 26
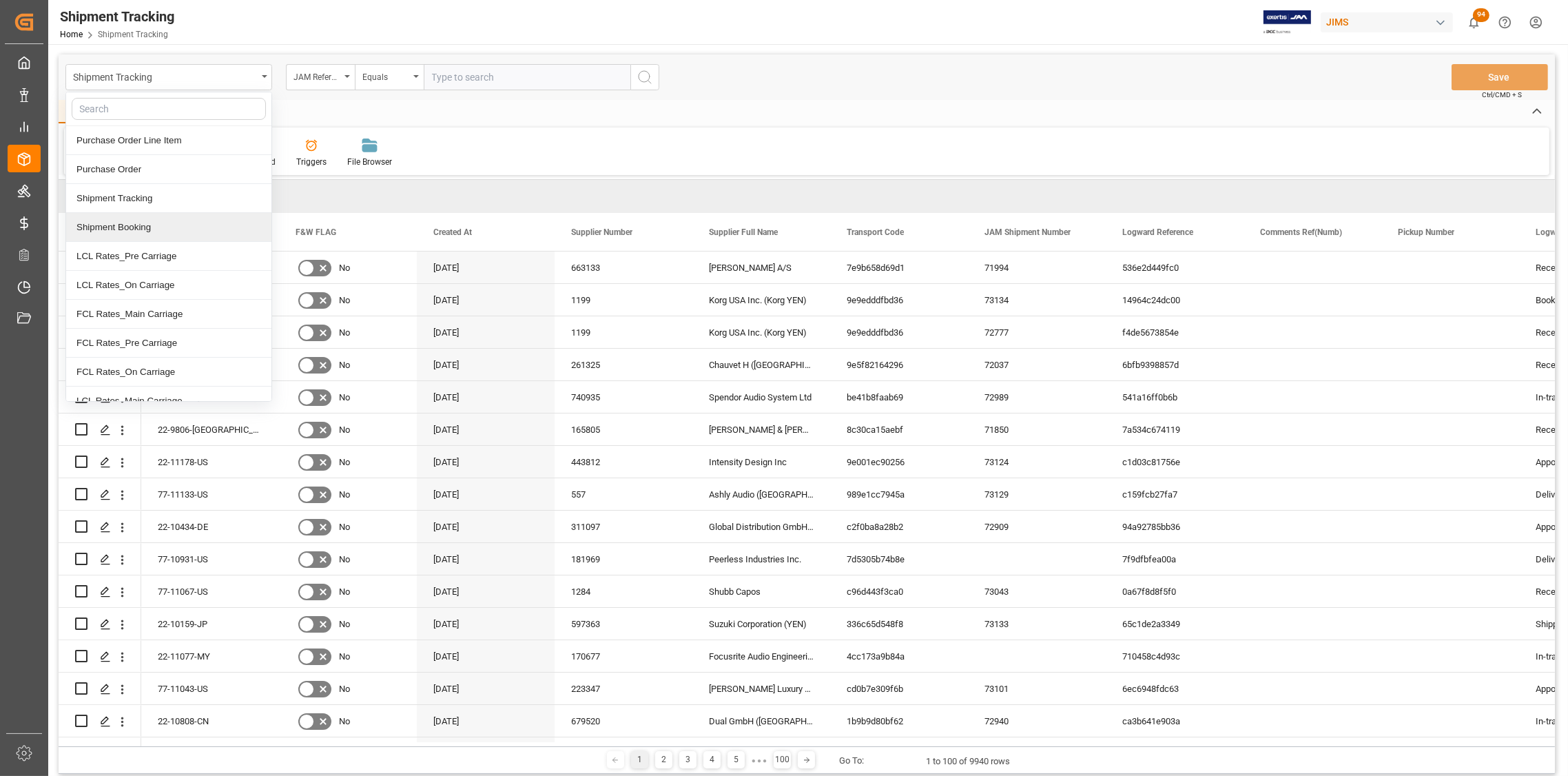
click at [124, 225] on div "Shipment Booking" at bounding box center [168, 227] width 205 height 29
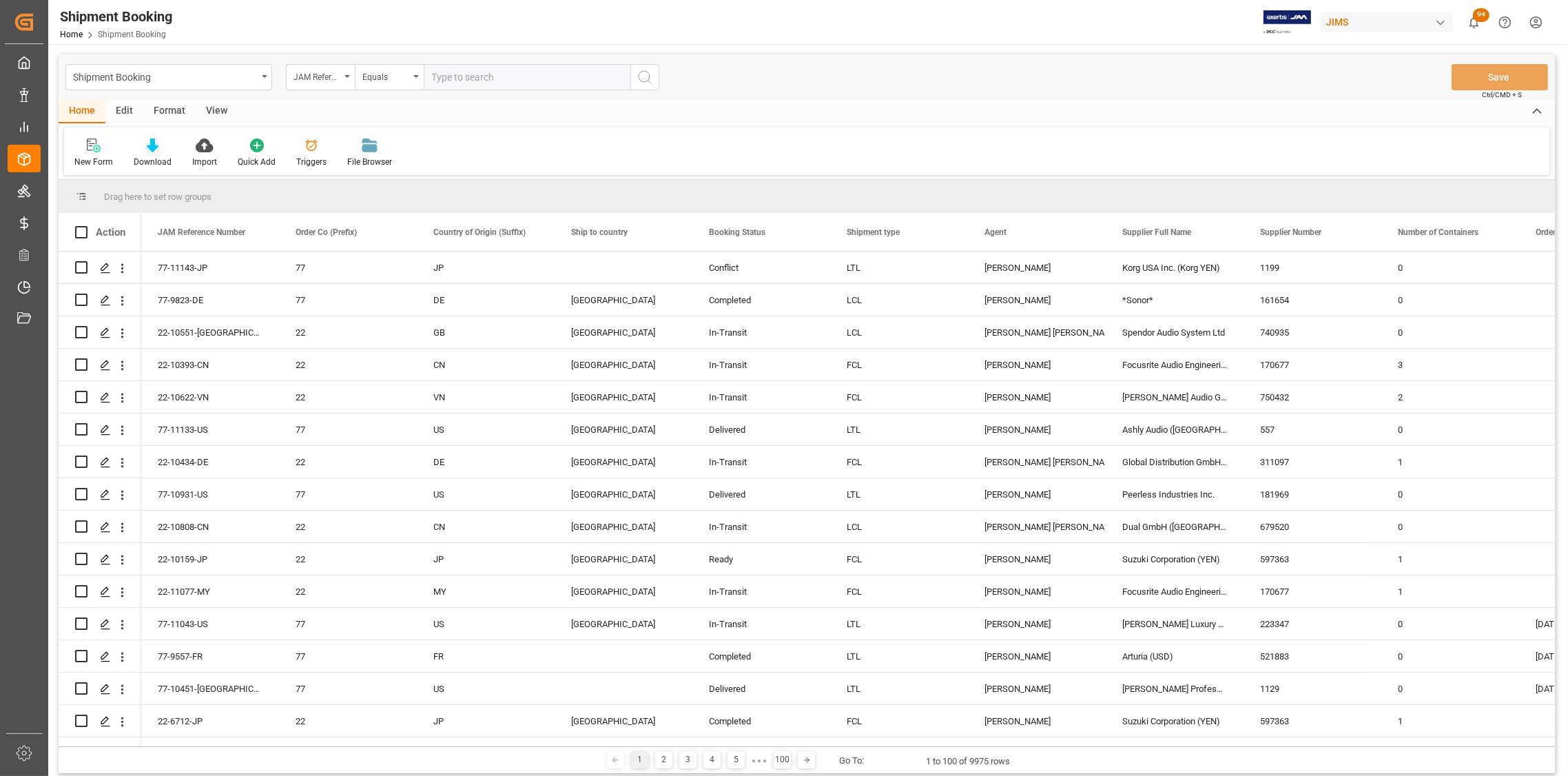
click at [153, 159] on div "Download" at bounding box center [152, 161] width 38 height 12
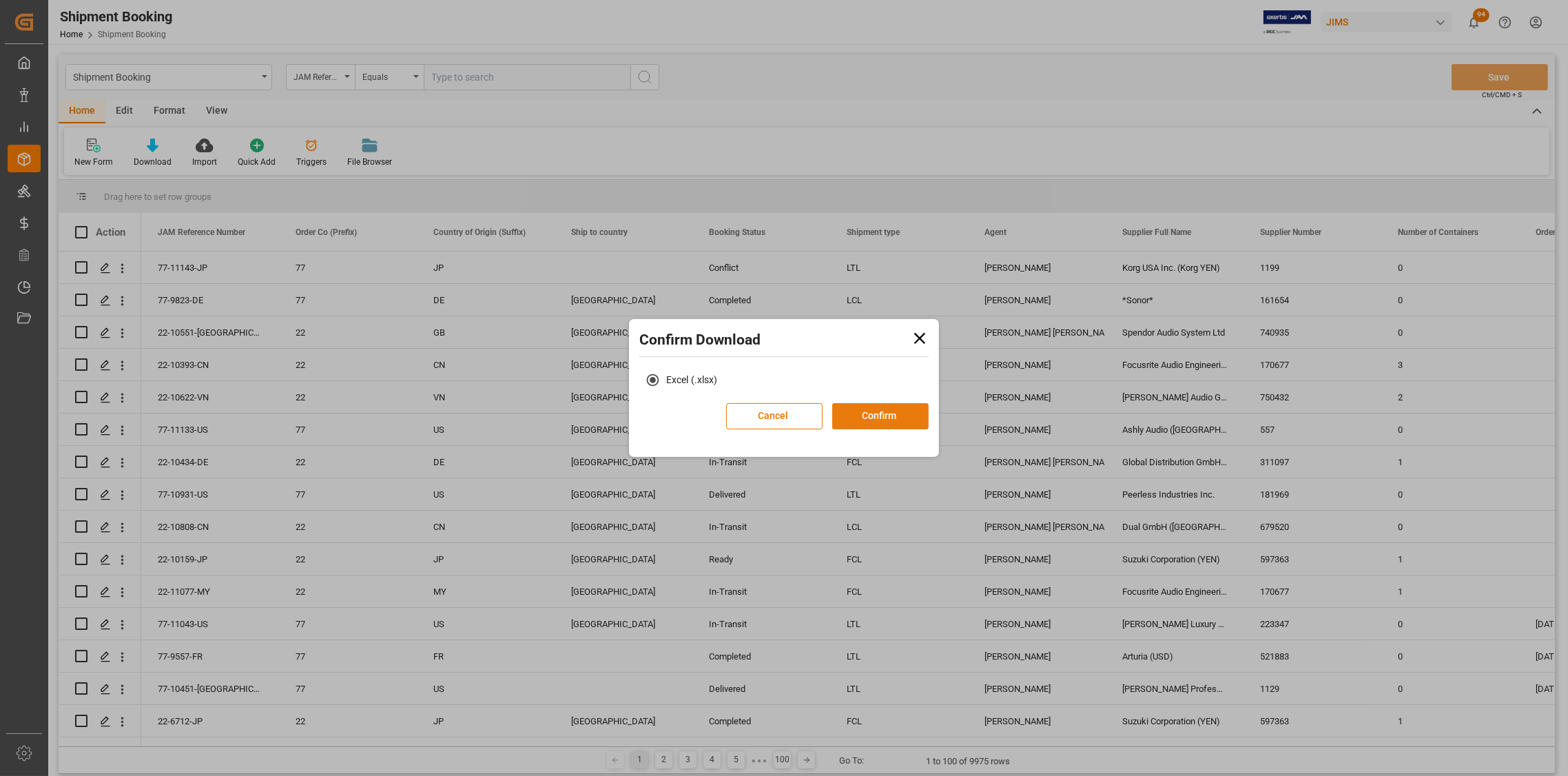
click at [889, 417] on button "Confirm" at bounding box center [880, 416] width 97 height 26
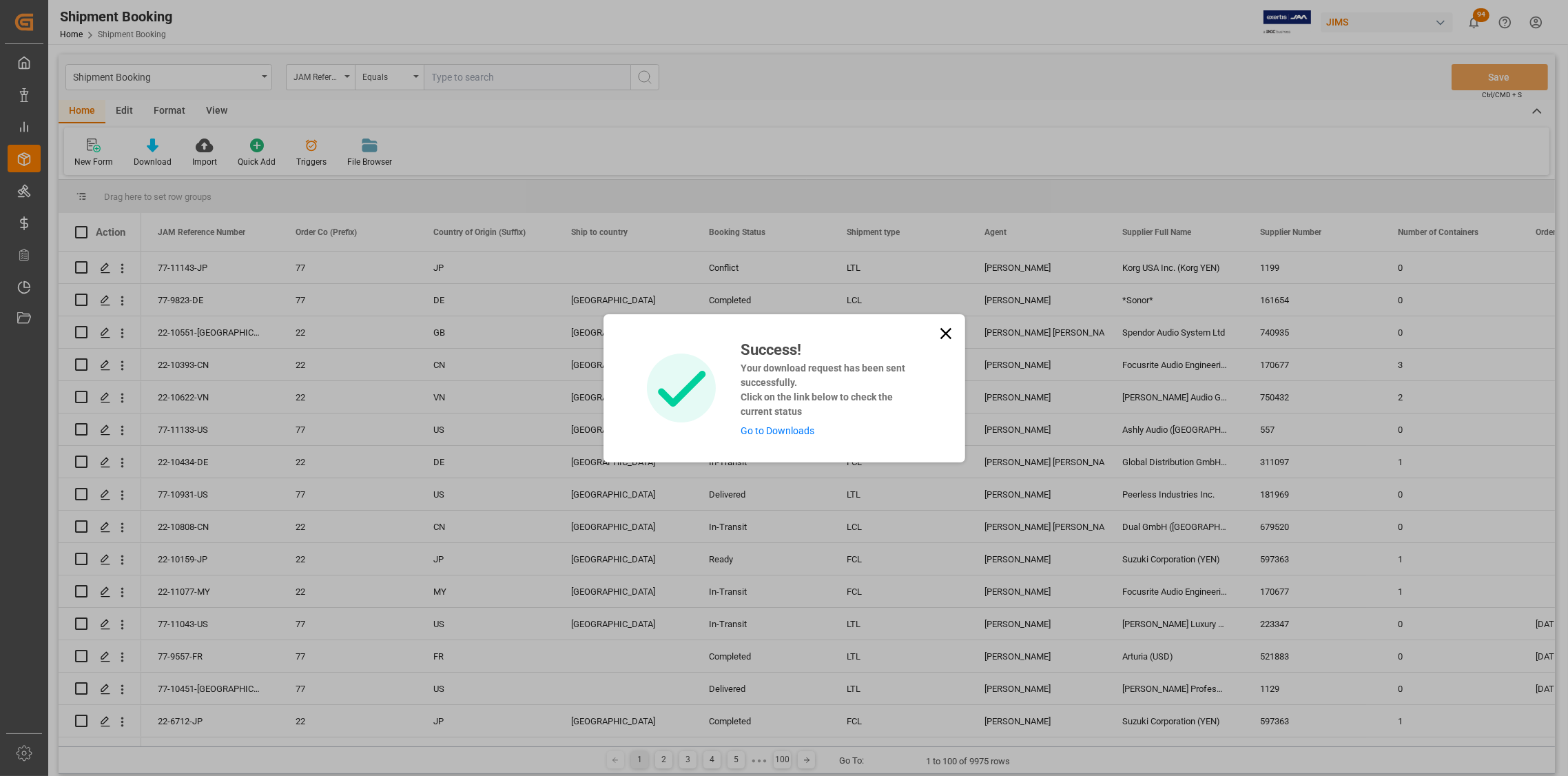
click at [780, 433] on link "Go to Downloads" at bounding box center [778, 430] width 74 height 11
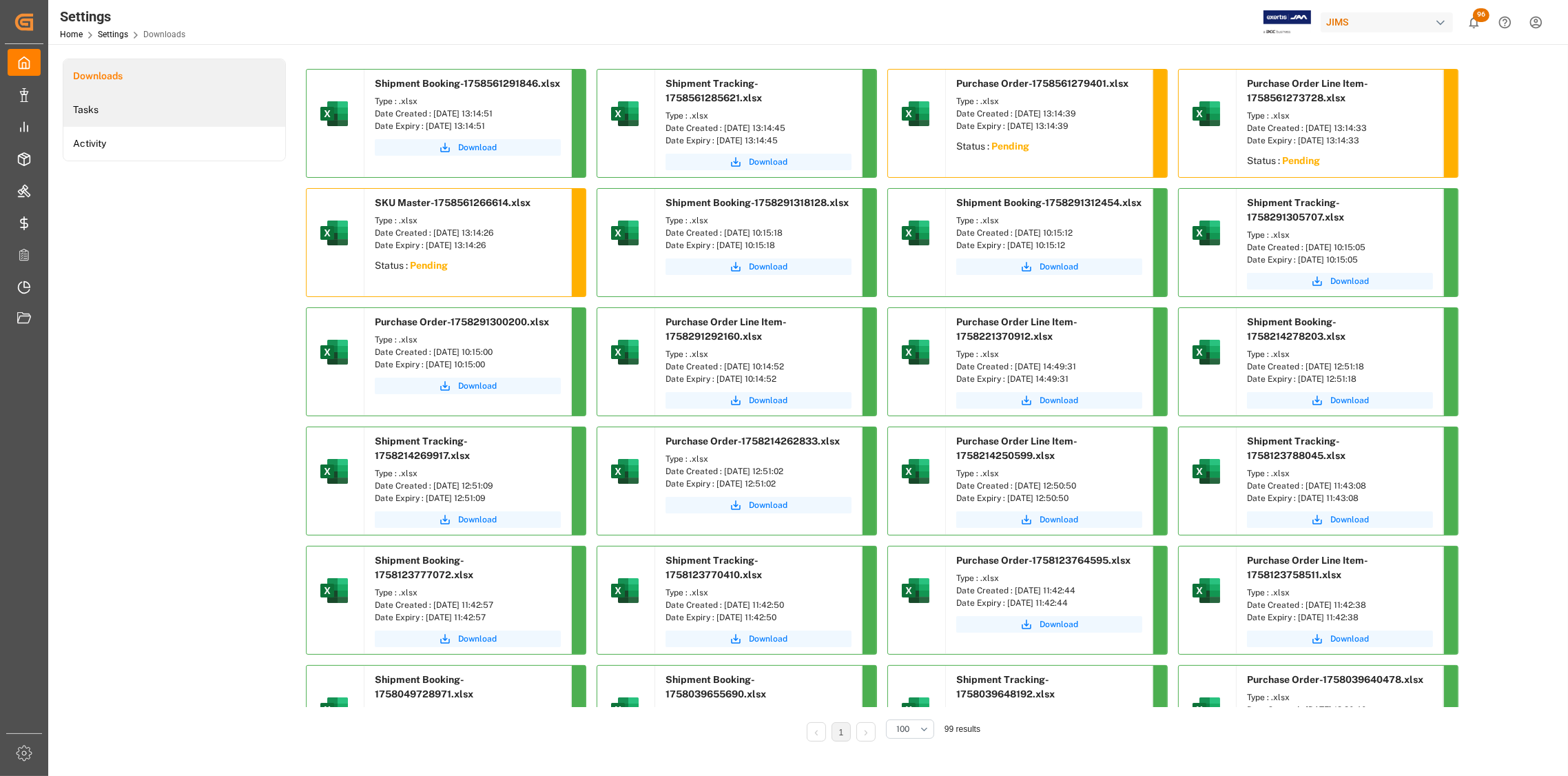
click at [112, 105] on li "Tasks" at bounding box center [174, 110] width 222 height 34
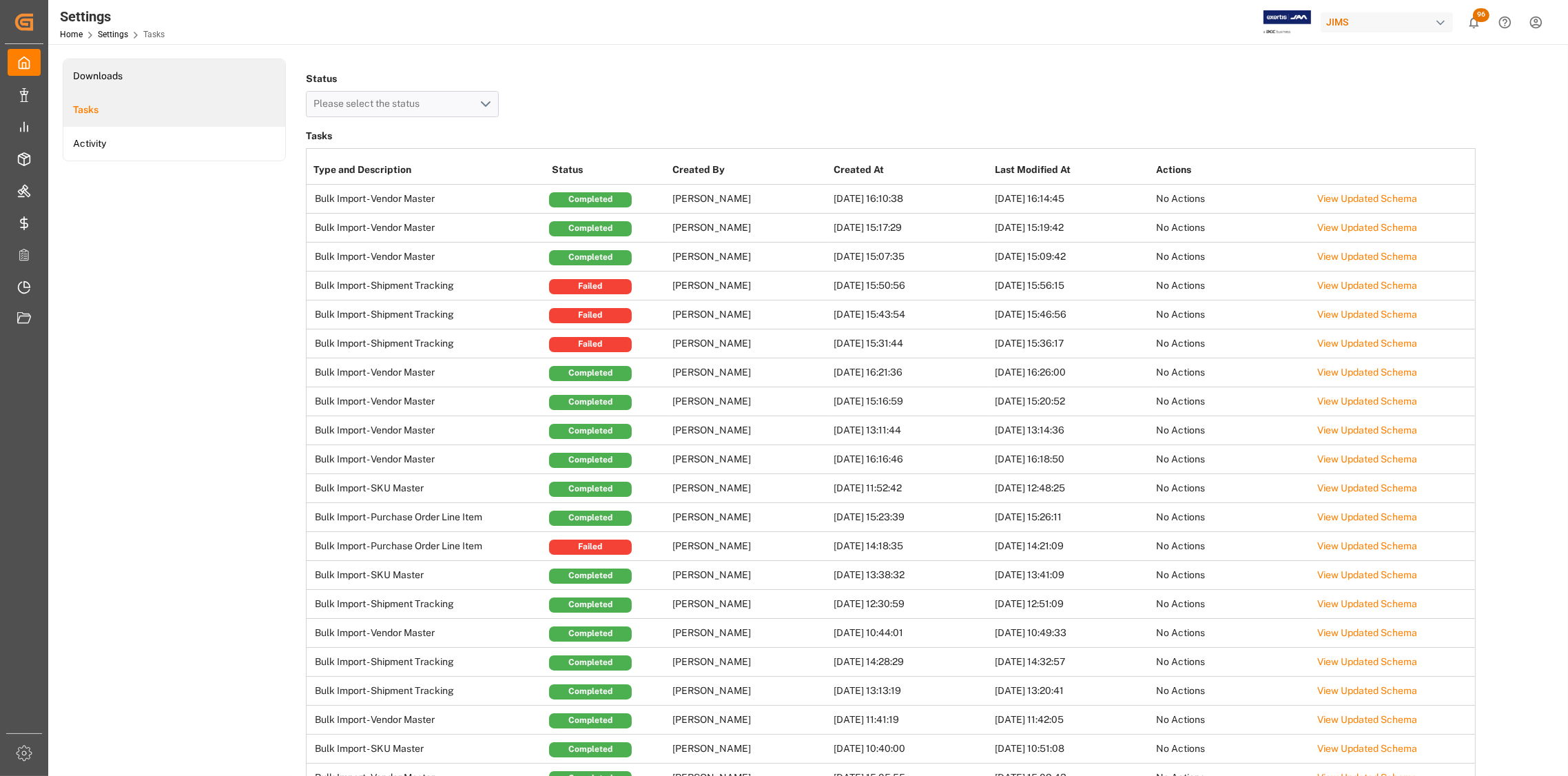
click at [112, 71] on li "Downloads" at bounding box center [174, 77] width 222 height 34
